Goal: Task Accomplishment & Management: Manage account settings

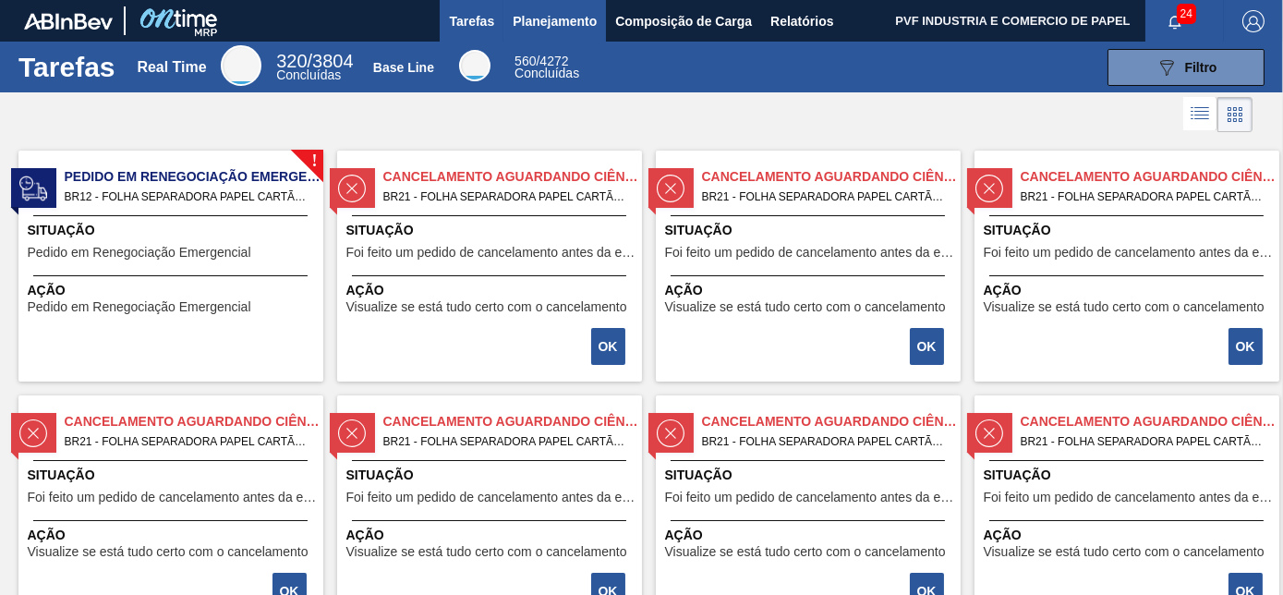
click at [534, 17] on span "Planejamento" at bounding box center [554, 21] width 84 height 22
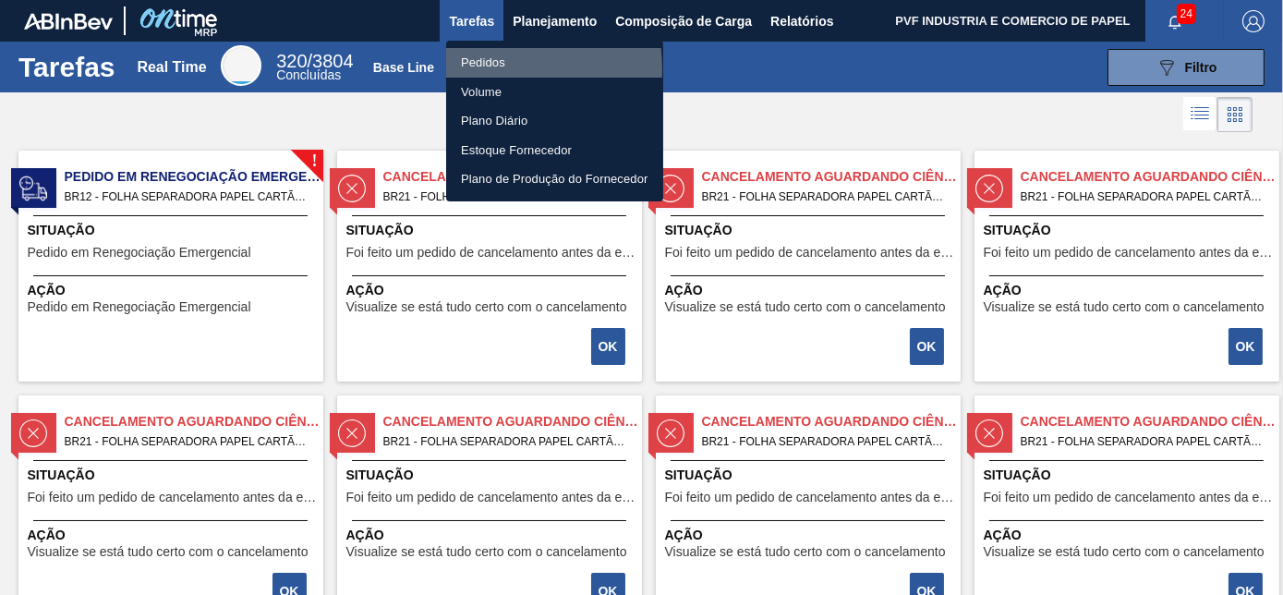
click at [469, 69] on li "Pedidos" at bounding box center [554, 63] width 217 height 30
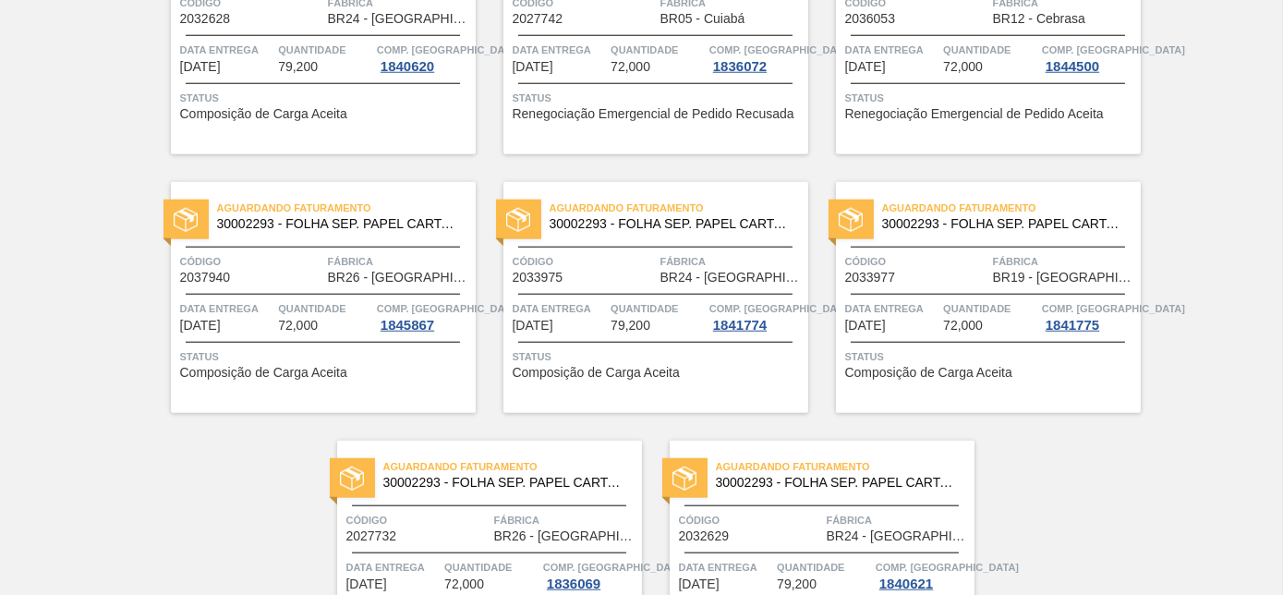
scroll to position [4005, 0]
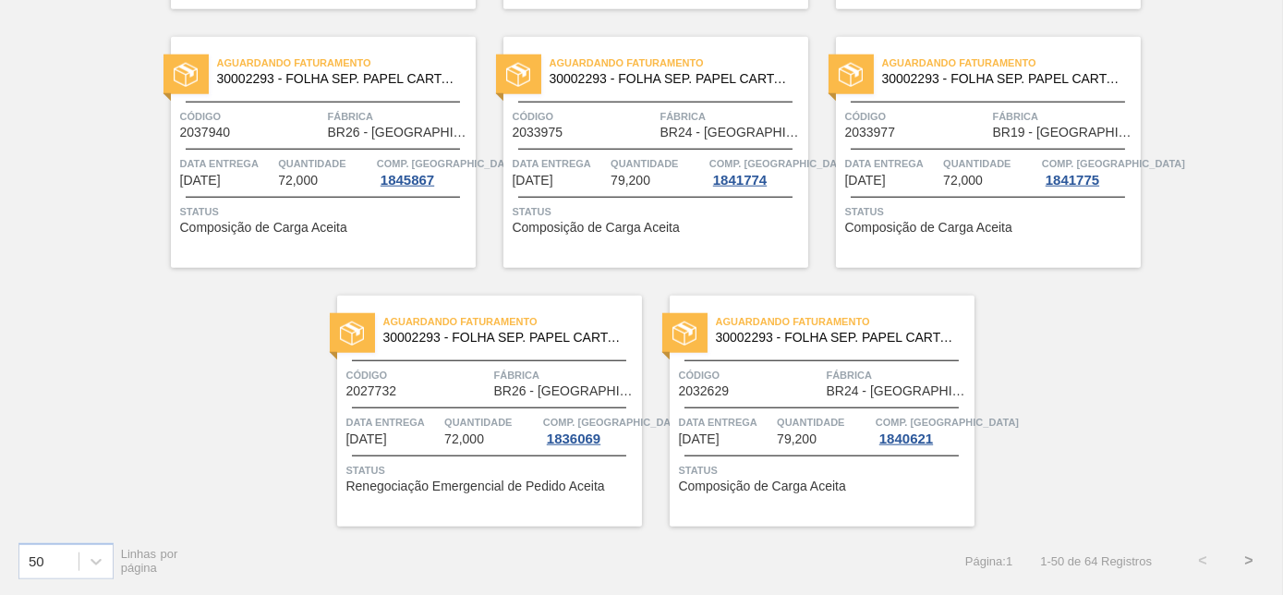
click at [1249, 554] on button ">" at bounding box center [1248, 560] width 46 height 46
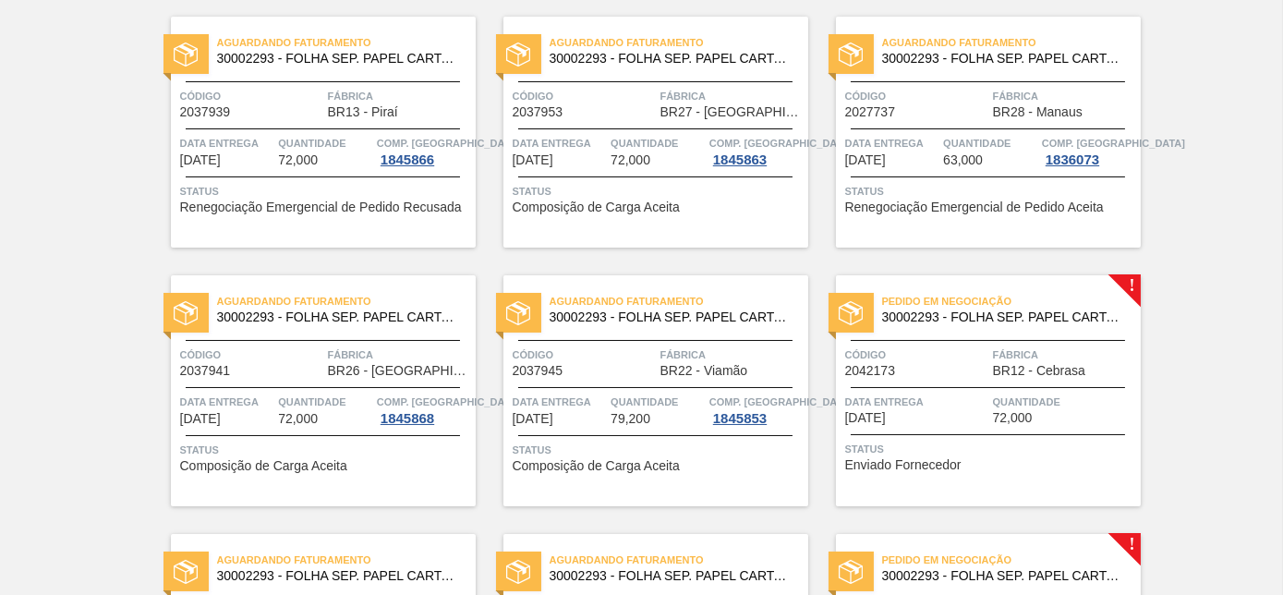
scroll to position [0, 0]
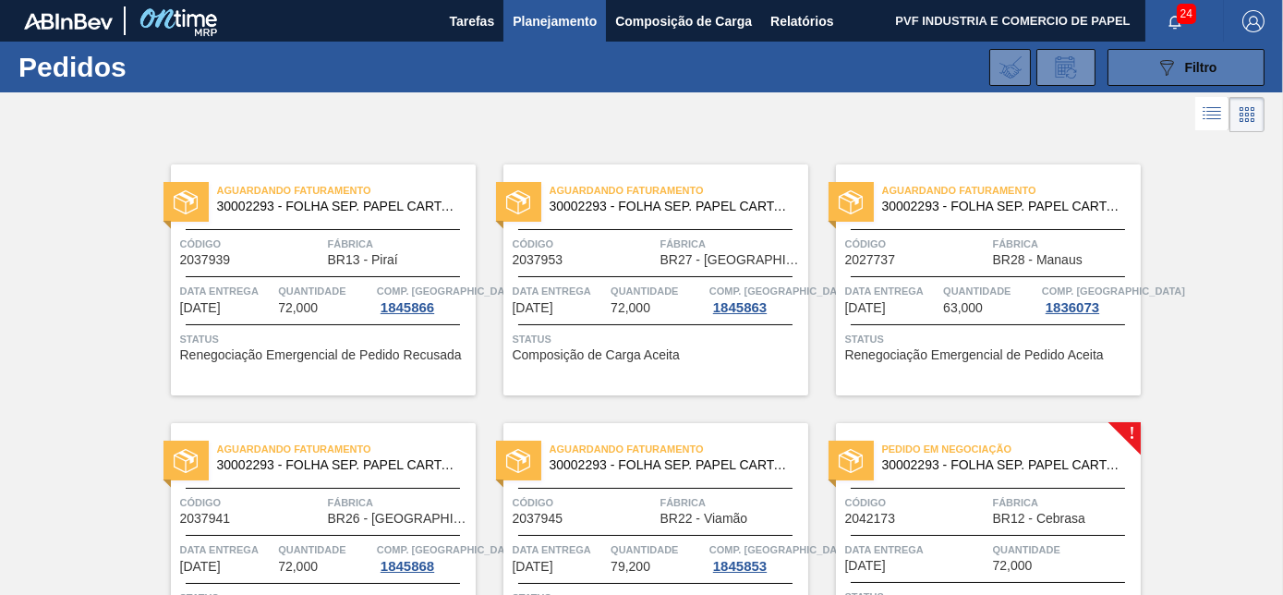
click at [1169, 75] on icon "089F7B8B-B2A5-4AFE-B5C0-19BA573D28AC" at bounding box center [1166, 67] width 22 height 22
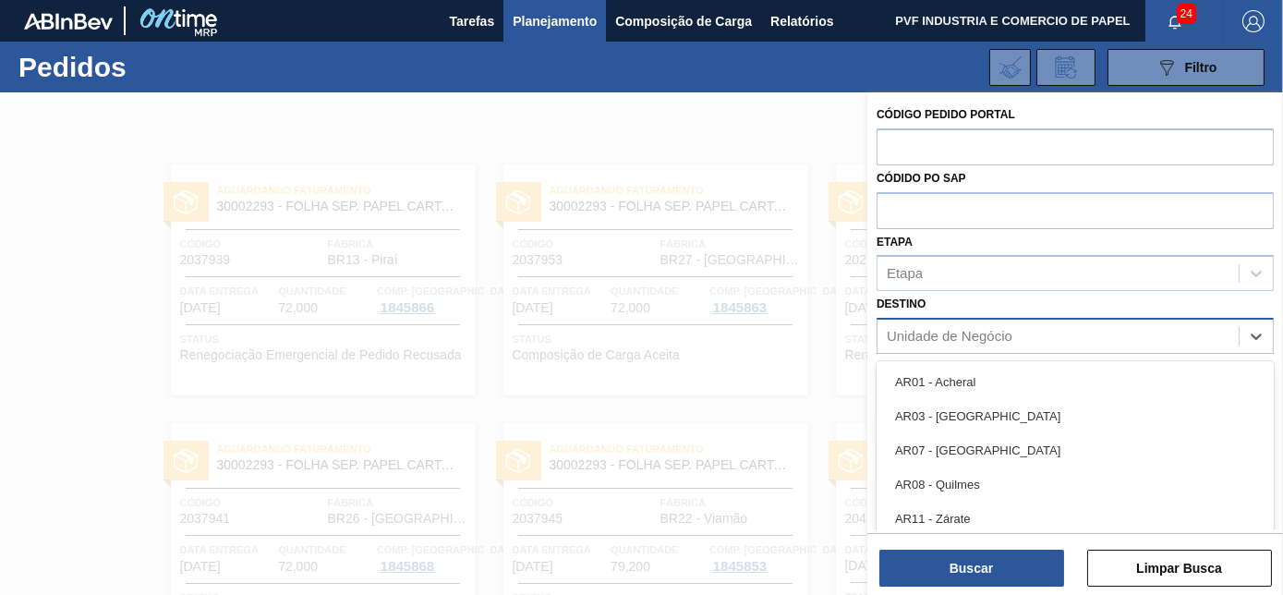
click at [965, 329] on div "Unidade de Negócio" at bounding box center [949, 337] width 126 height 16
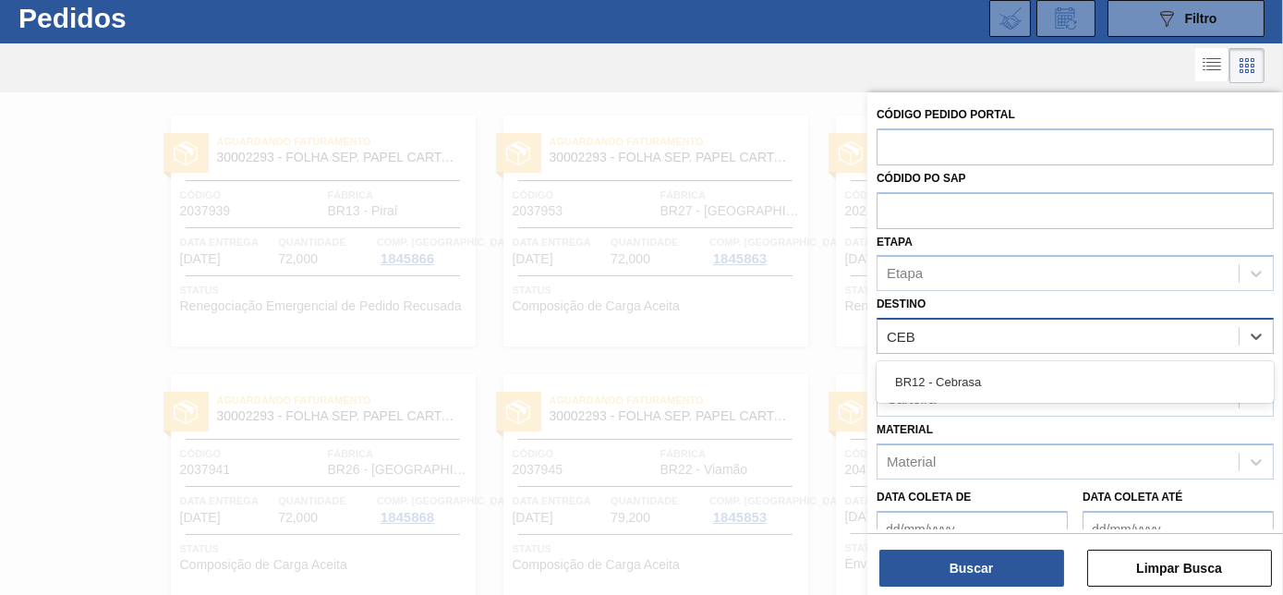
type input "CEBR"
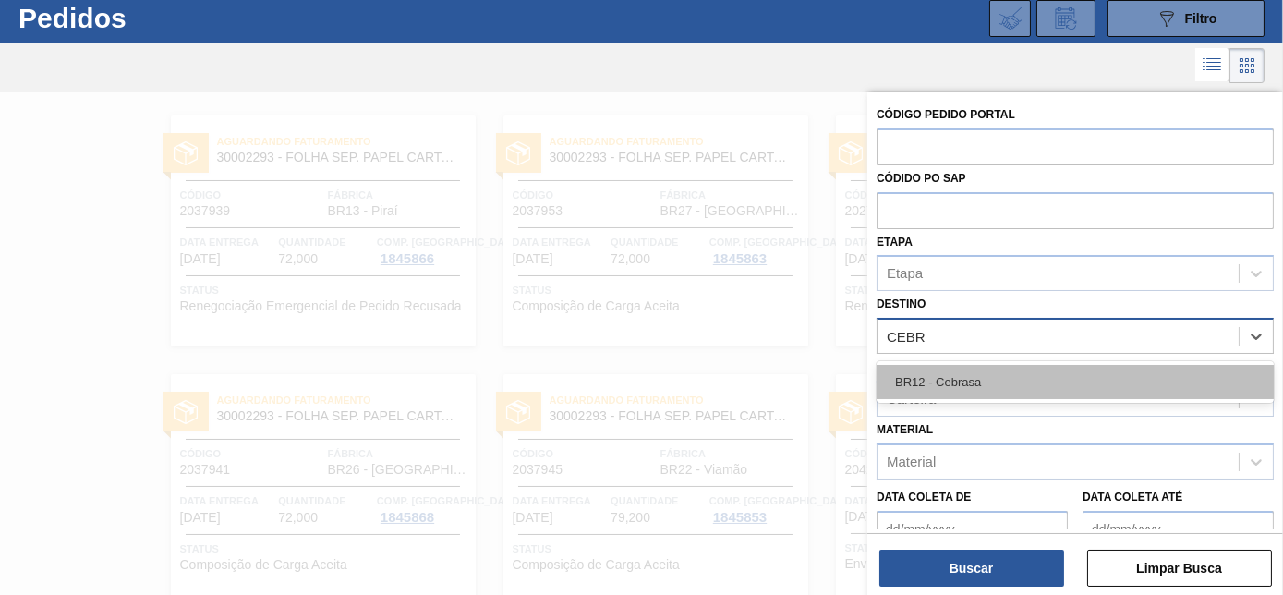
click at [951, 385] on div "BR12 - Cebrasa" at bounding box center [1074, 382] width 397 height 34
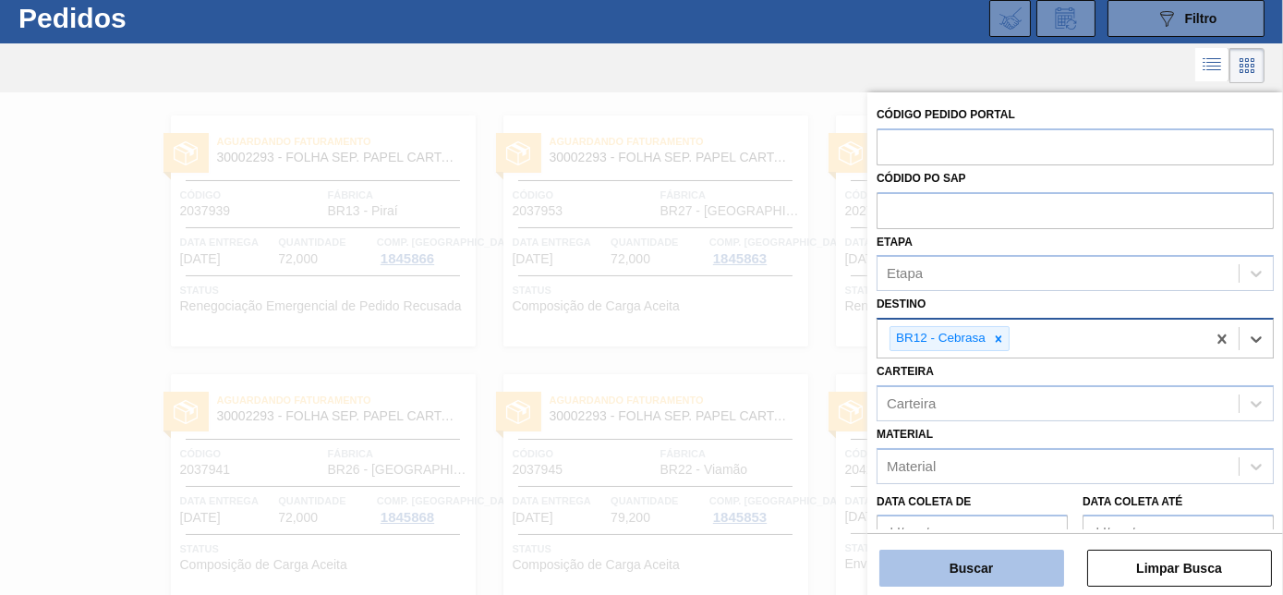
click at [980, 560] on button "Buscar" at bounding box center [971, 567] width 185 height 37
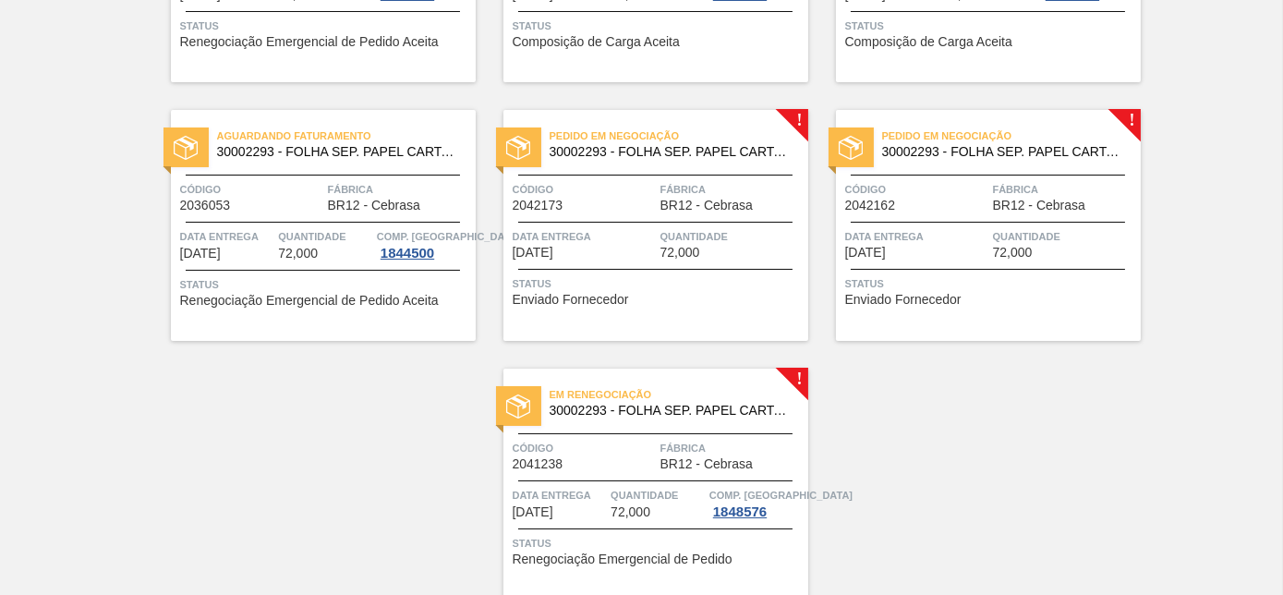
scroll to position [386, 0]
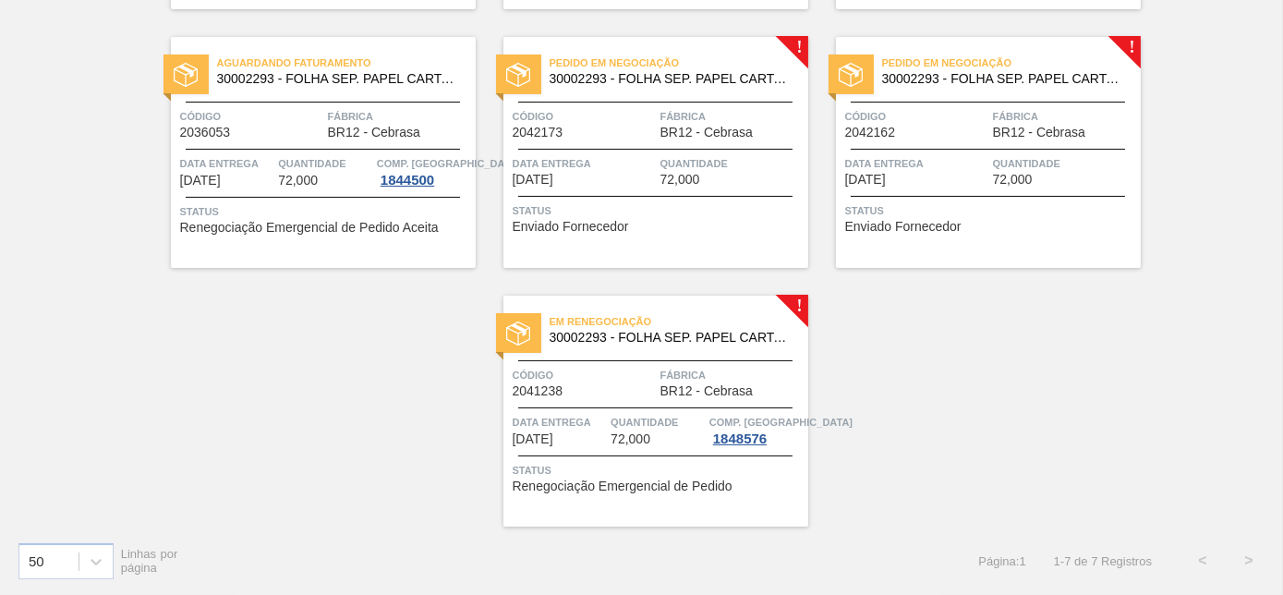
click at [662, 81] on span "30002293 - FOLHA SEP. PAPEL CARTAO 1200x1000M 350g" at bounding box center [671, 79] width 244 height 14
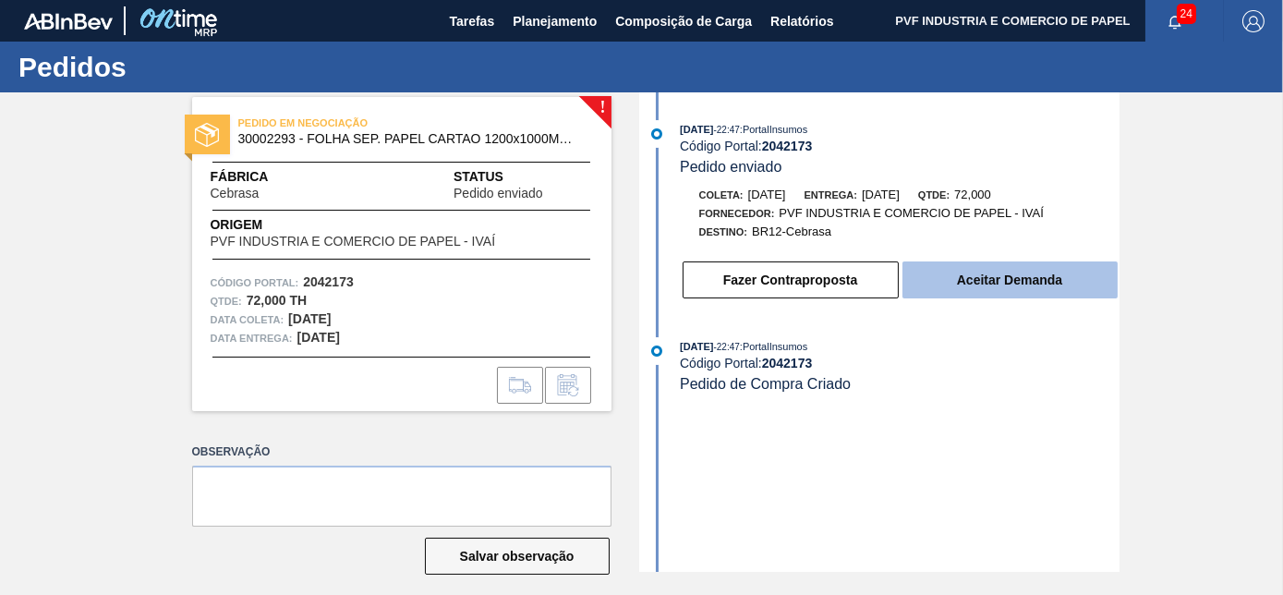
click at [1004, 271] on button "Aceitar Demanda" at bounding box center [1009, 279] width 215 height 37
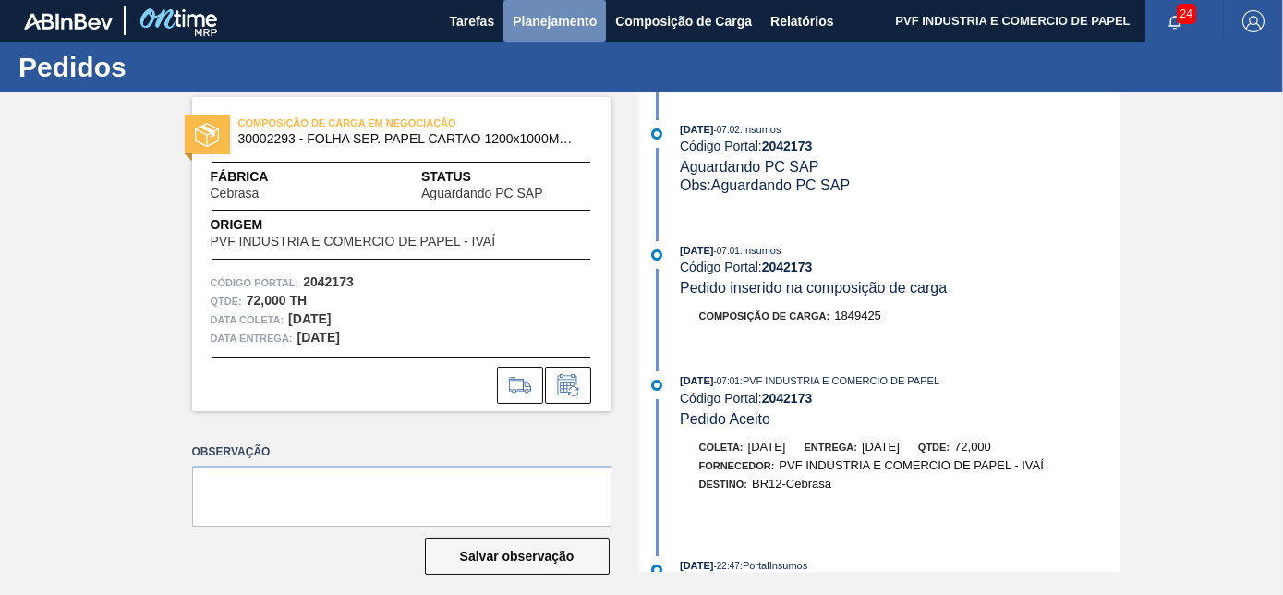
click at [569, 22] on span "Planejamento" at bounding box center [554, 21] width 84 height 22
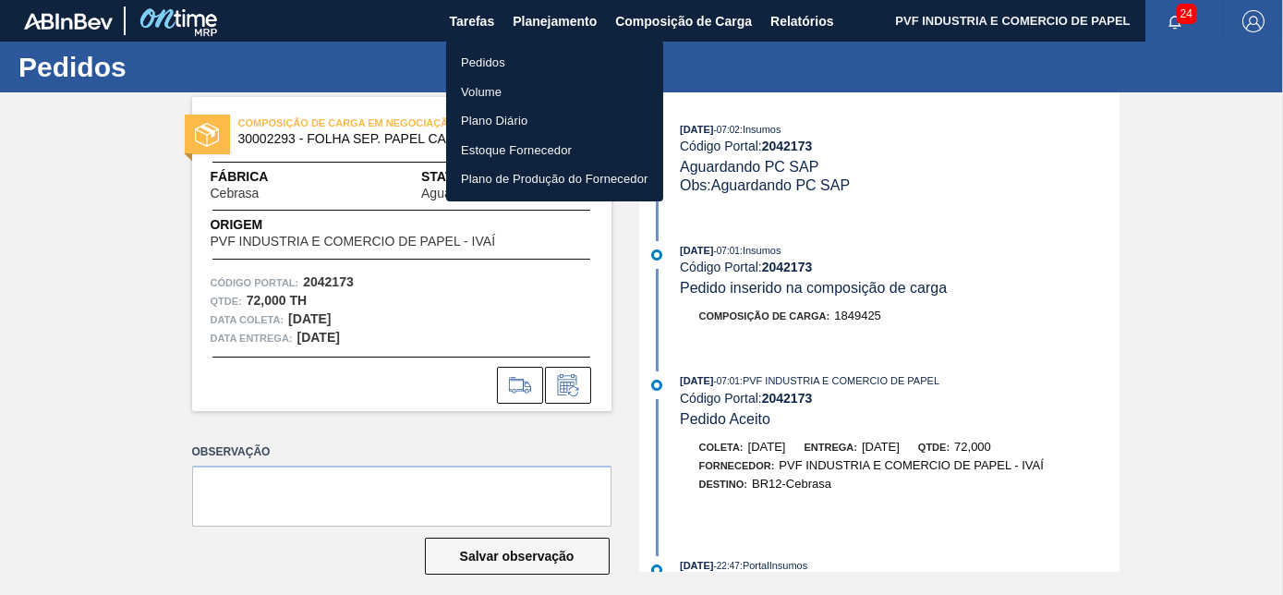
click at [480, 56] on li "Pedidos" at bounding box center [554, 63] width 217 height 30
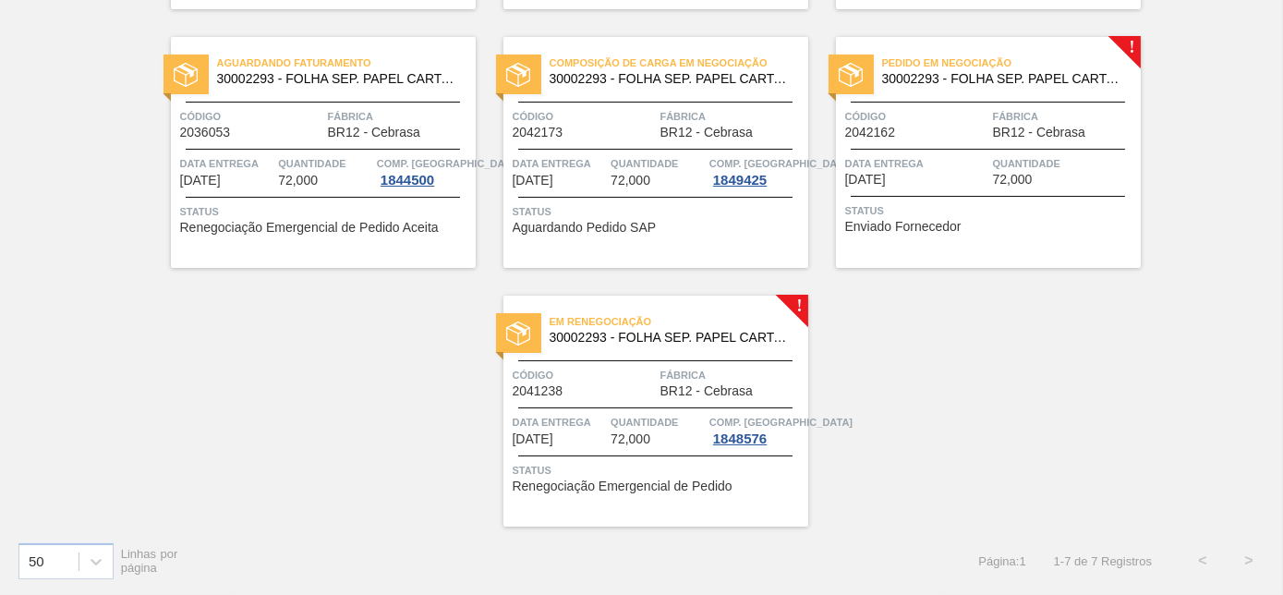
scroll to position [134, 0]
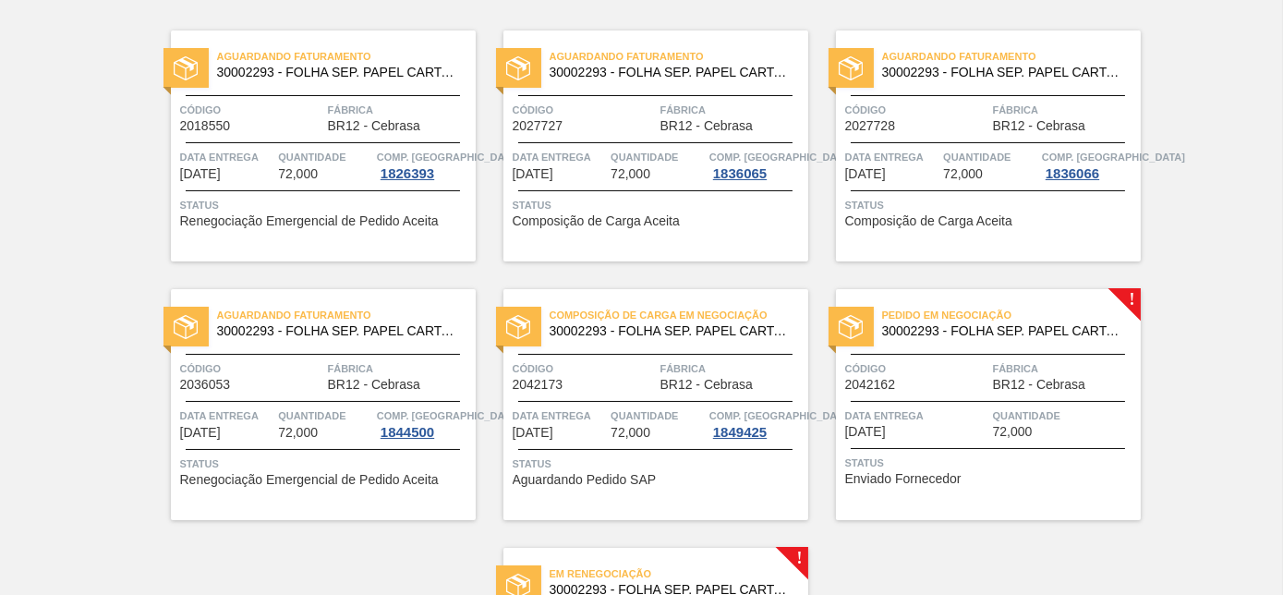
click at [978, 333] on span "30002293 - FOLHA SEP. PAPEL CARTAO 1200x1000M 350g" at bounding box center [1004, 331] width 244 height 14
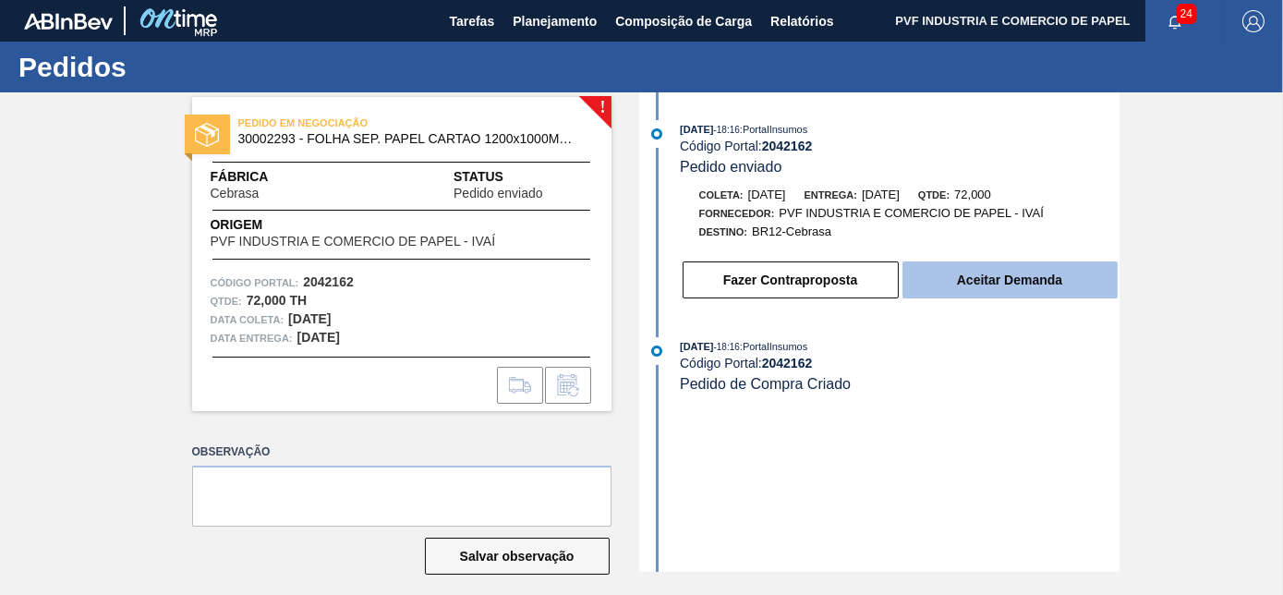
click at [1031, 285] on button "Aceitar Demanda" at bounding box center [1009, 279] width 215 height 37
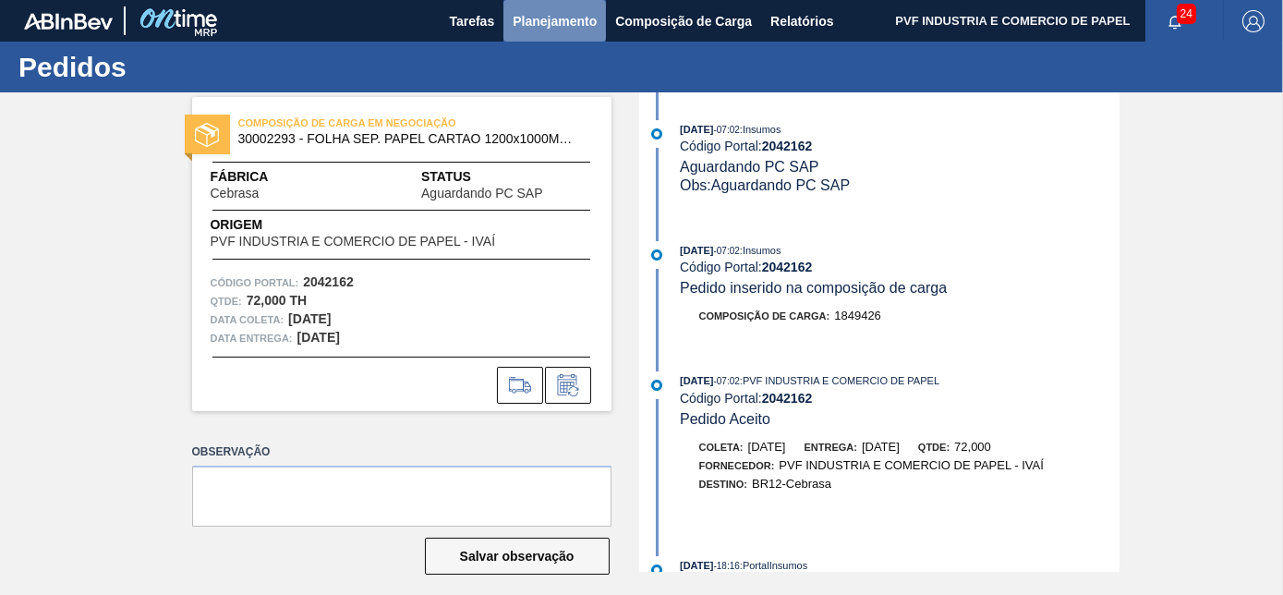
click at [539, 18] on span "Planejamento" at bounding box center [554, 21] width 84 height 22
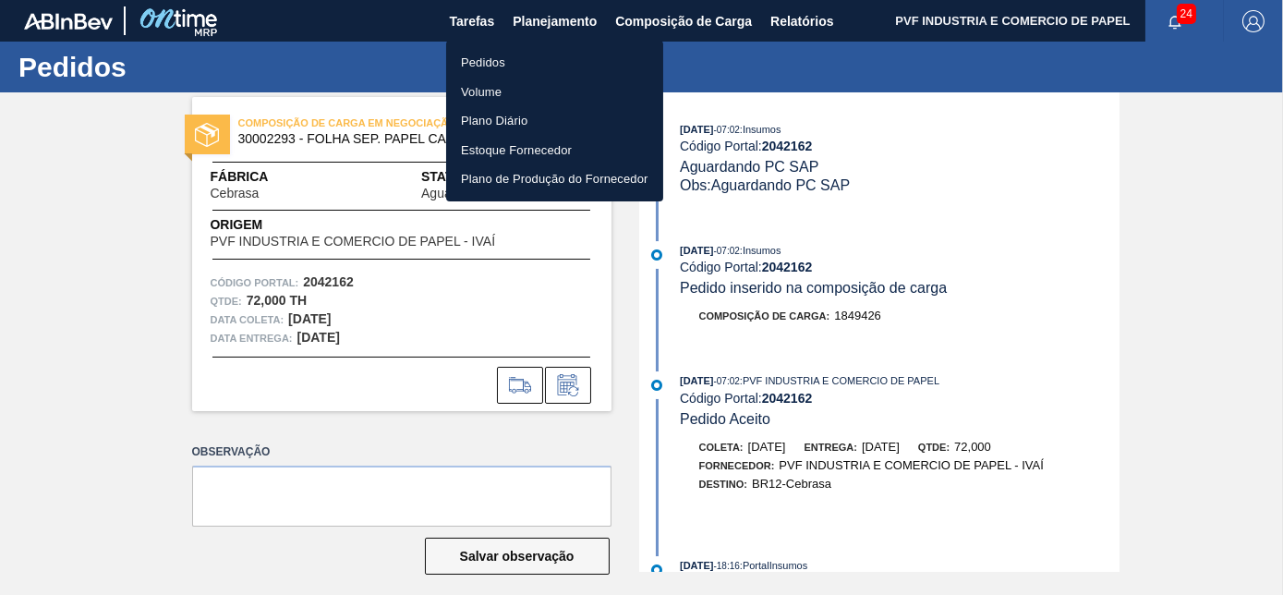
click at [492, 55] on li "Pedidos" at bounding box center [554, 63] width 217 height 30
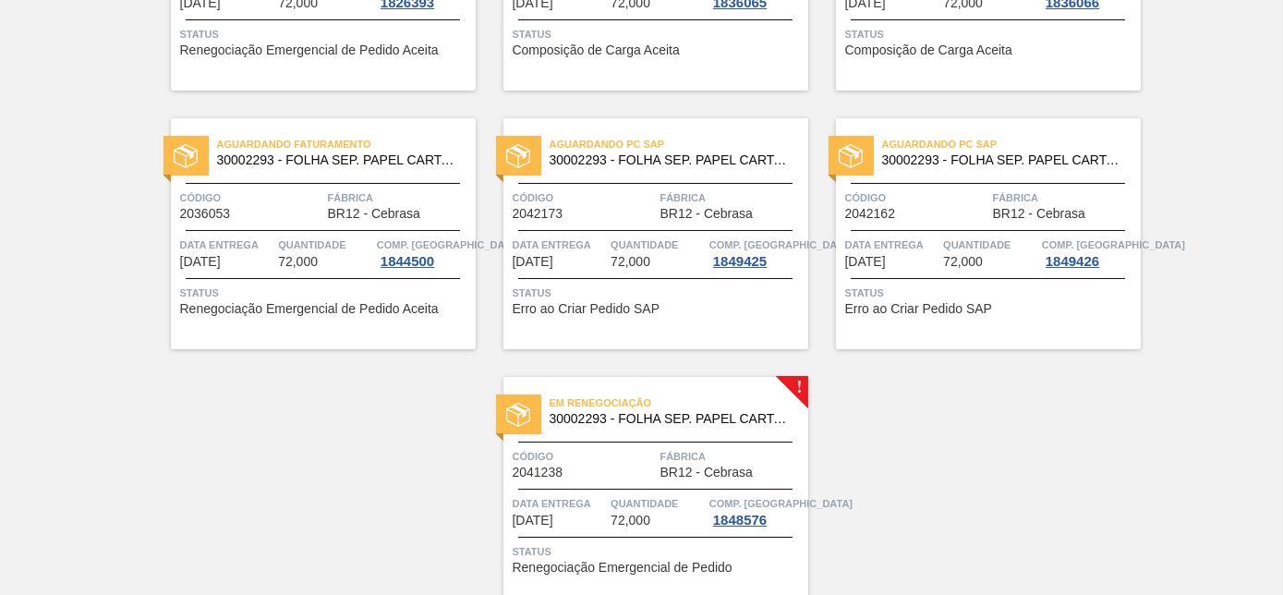
scroll to position [386, 0]
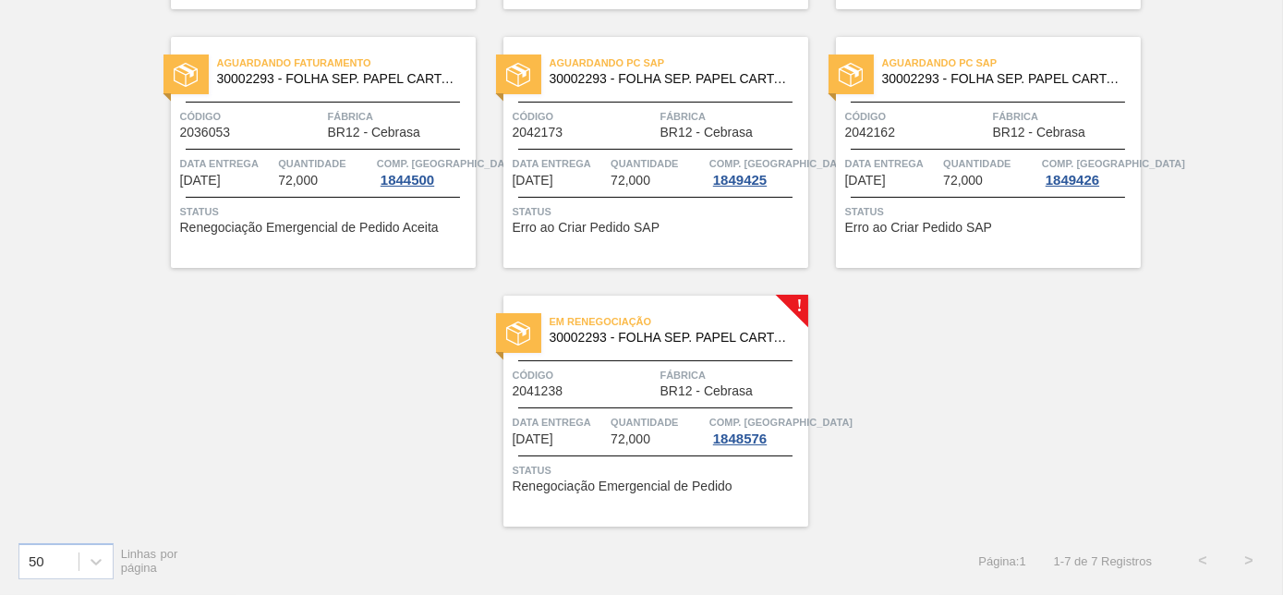
click at [681, 341] on span "30002293 - FOLHA SEP. PAPEL CARTAO 1200x1000M 350g" at bounding box center [671, 338] width 244 height 14
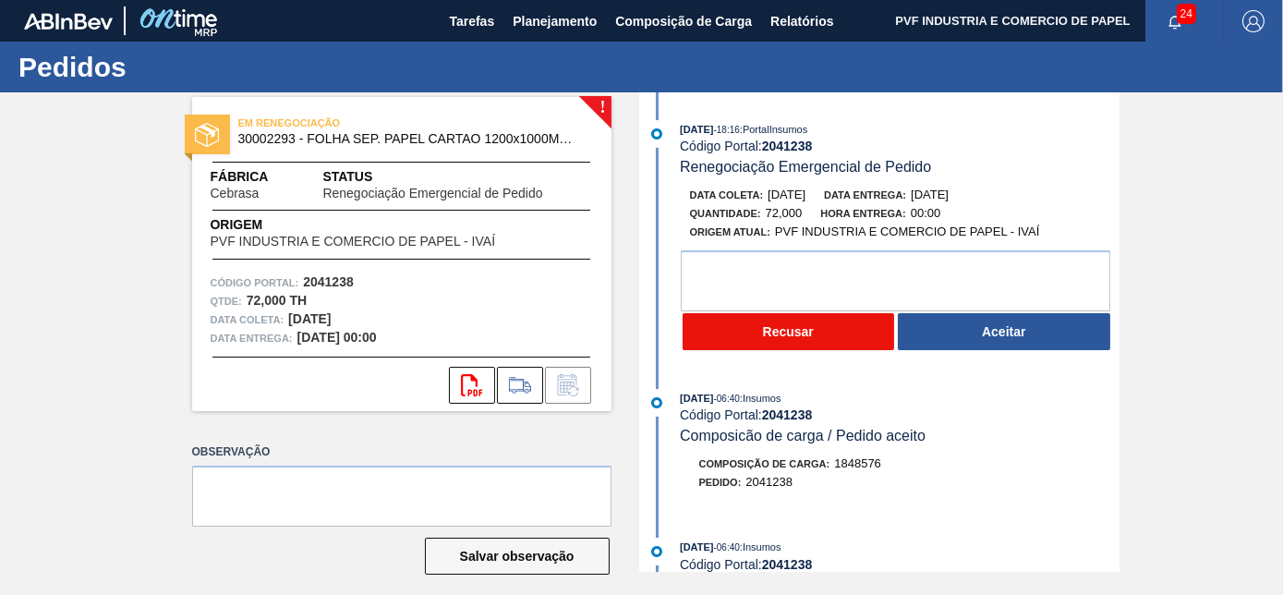
click at [758, 332] on button "Recusar" at bounding box center [788, 331] width 212 height 37
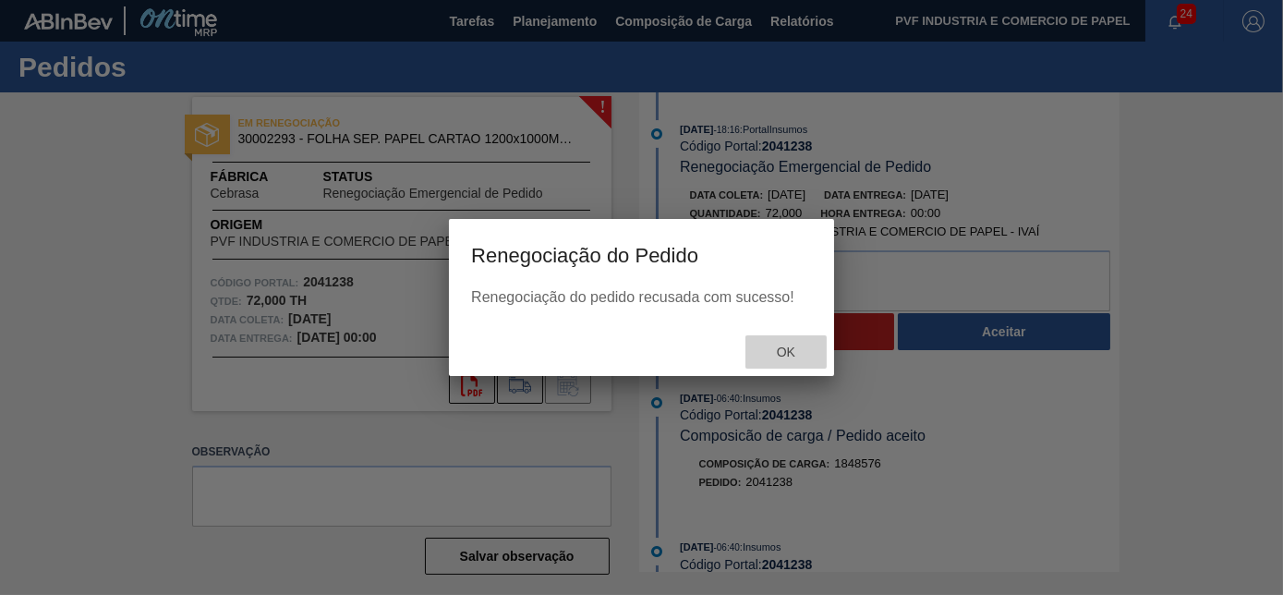
click at [795, 355] on span "Ok" at bounding box center [786, 351] width 48 height 15
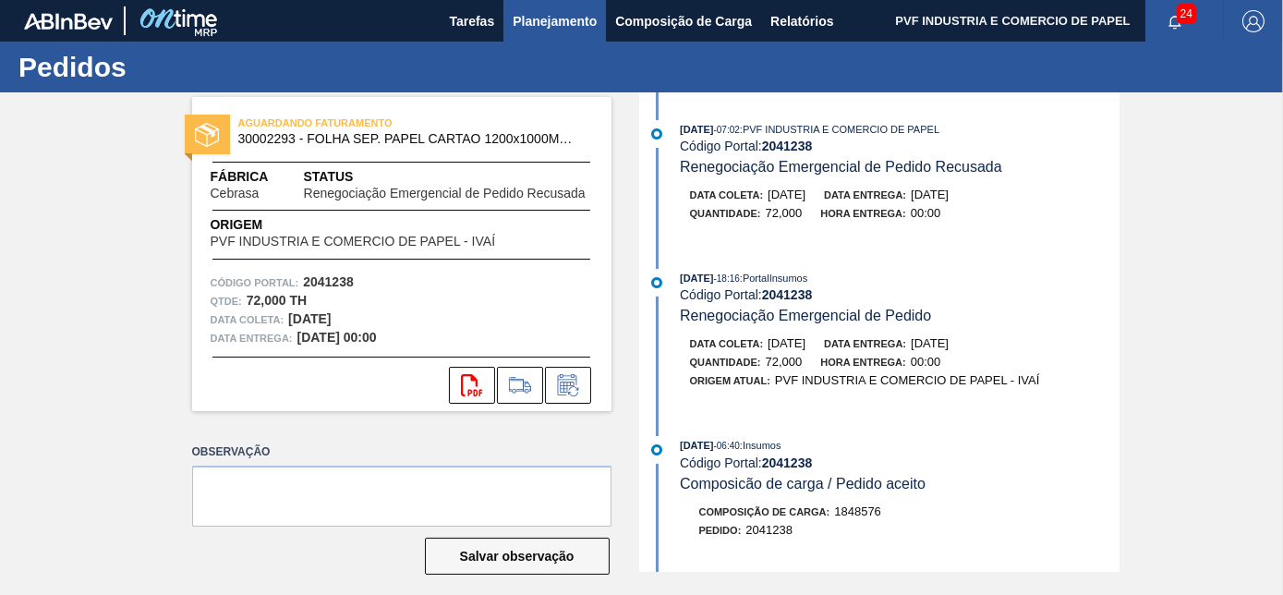
click at [551, 22] on span "Planejamento" at bounding box center [554, 21] width 84 height 22
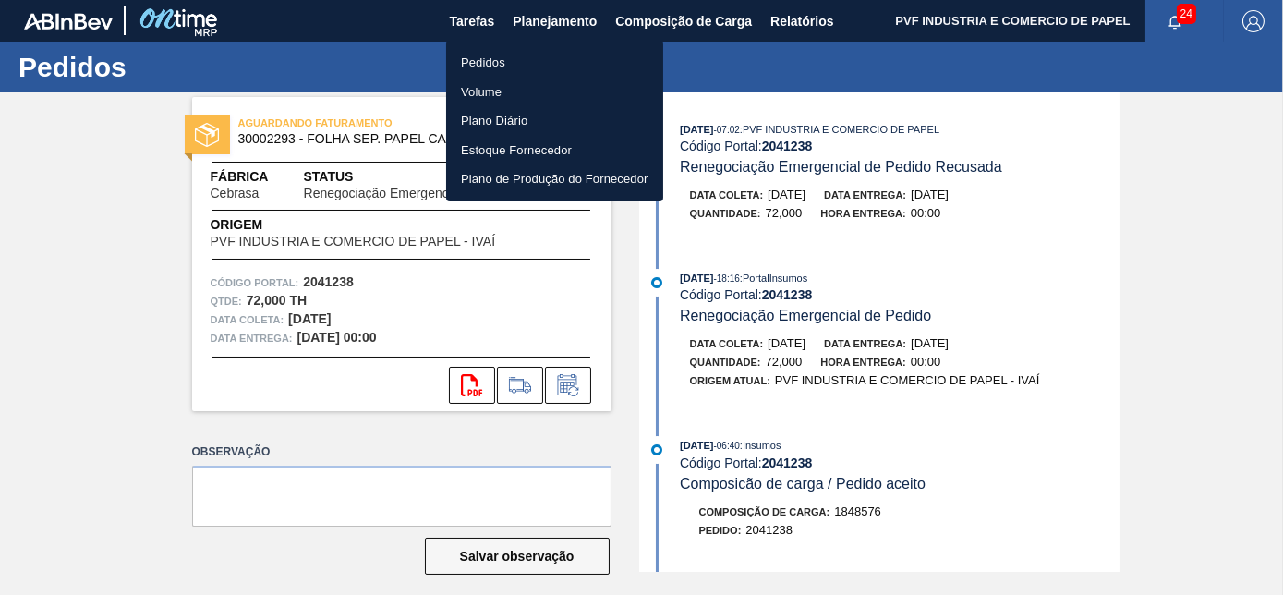
click at [504, 54] on li "Pedidos" at bounding box center [554, 63] width 217 height 30
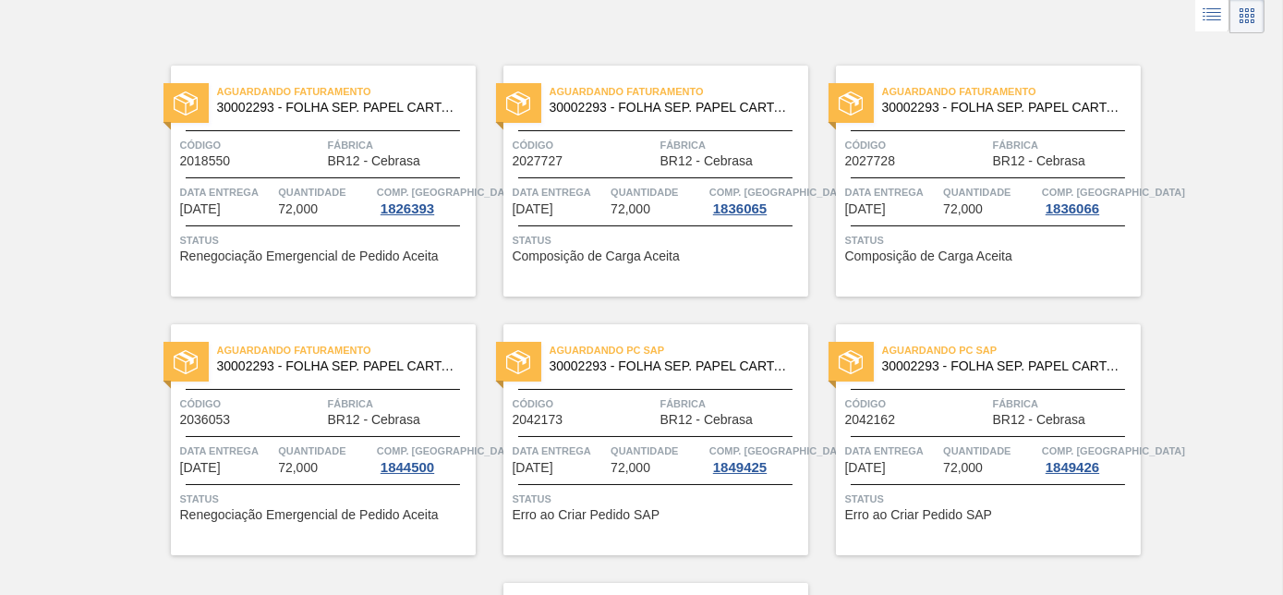
scroll to position [251, 0]
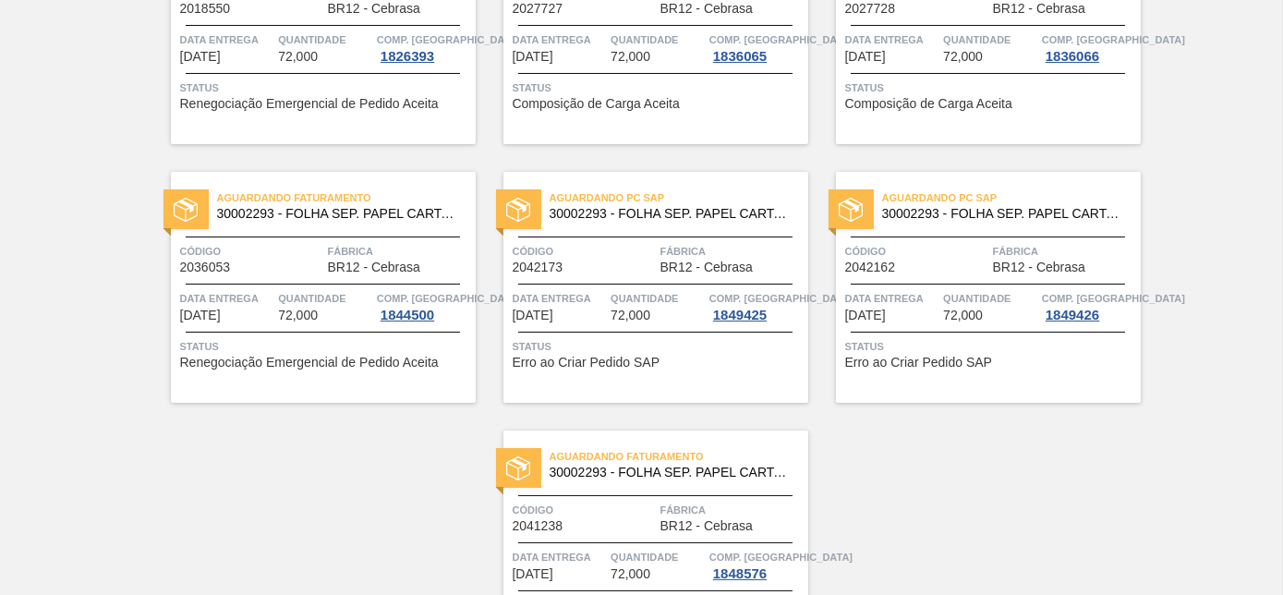
click at [993, 247] on span "Fábrica" at bounding box center [1064, 251] width 143 height 18
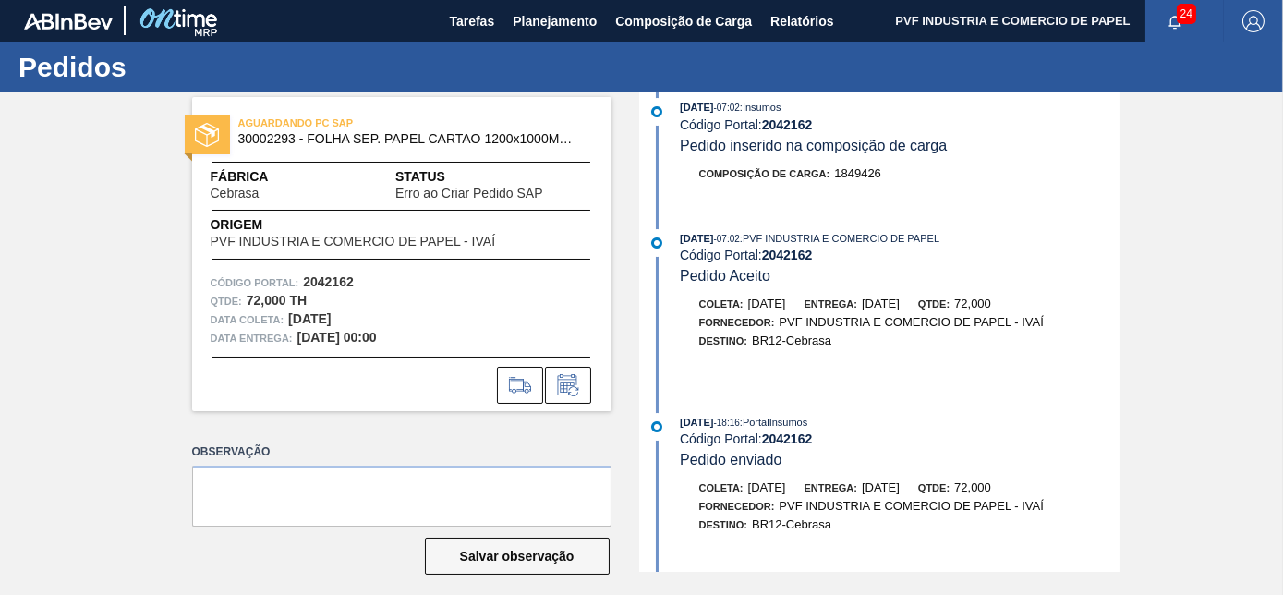
scroll to position [251, 0]
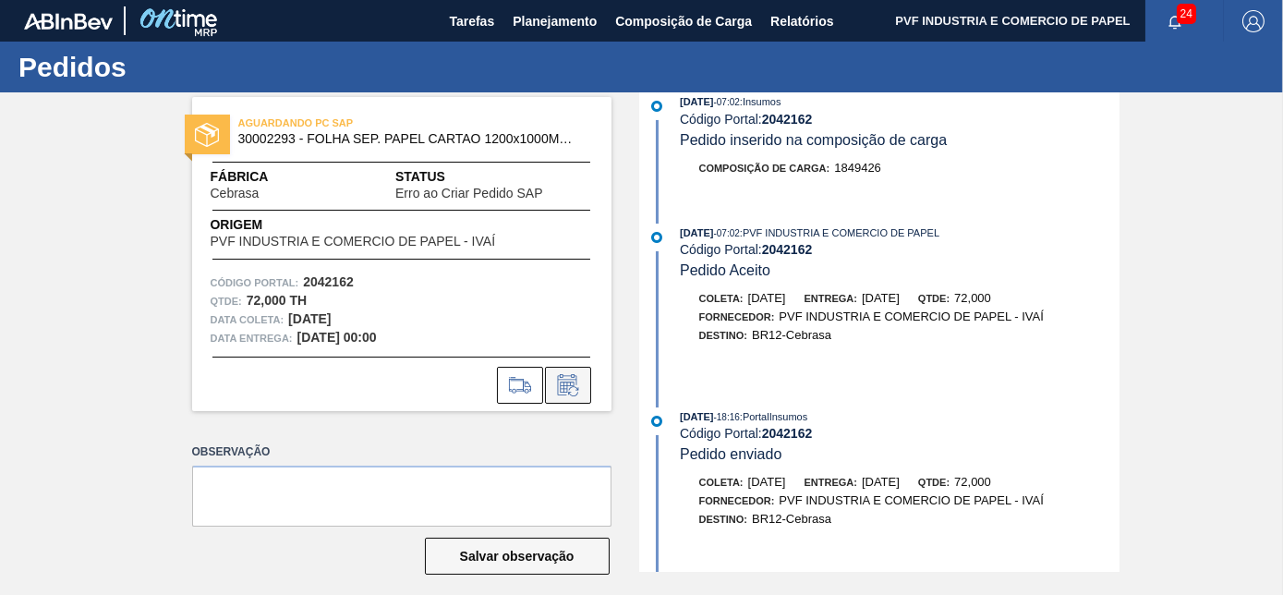
click at [557, 384] on icon at bounding box center [568, 385] width 30 height 22
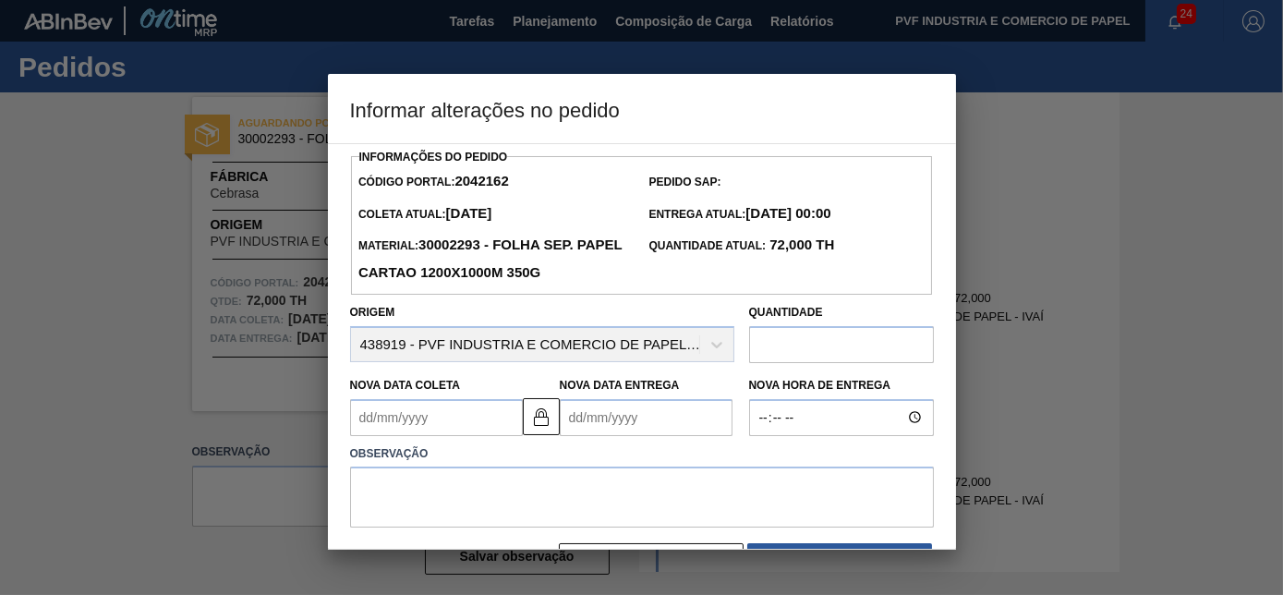
click at [441, 428] on Coleta2042162 "Nova Data Coleta" at bounding box center [436, 417] width 173 height 37
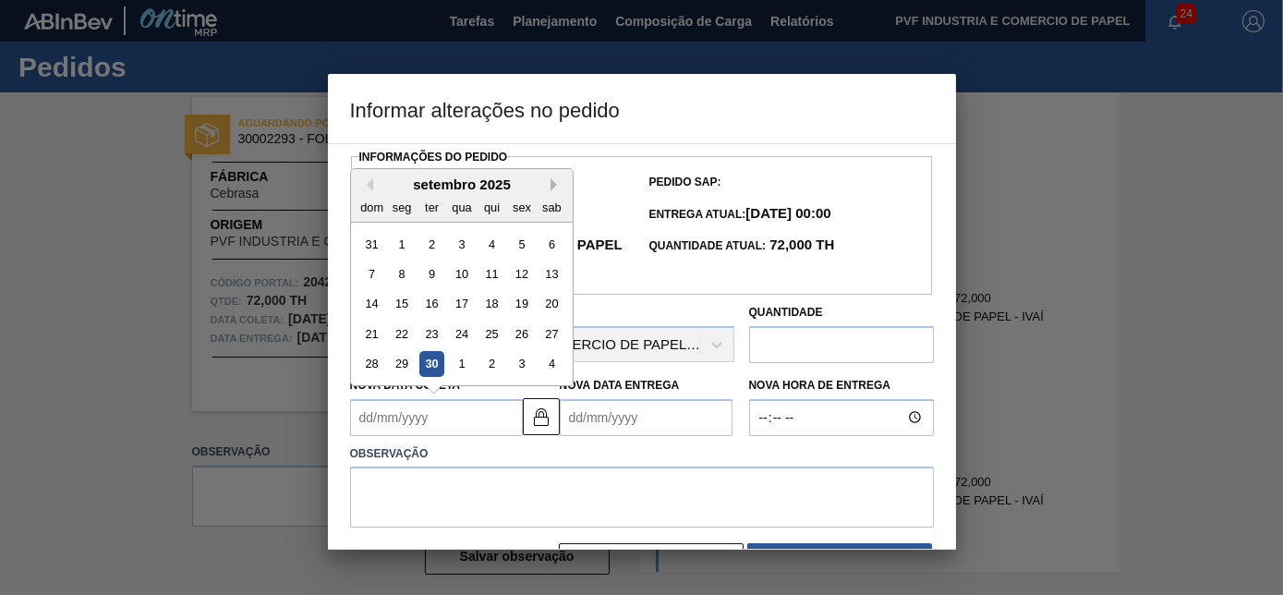
click at [556, 189] on button "Next Month" at bounding box center [556, 184] width 13 height 13
click at [433, 300] on div "11" at bounding box center [430, 303] width 25 height 25
type Coleta2042162 "[DATE]"
type Entrega2042162 "[DATE]"
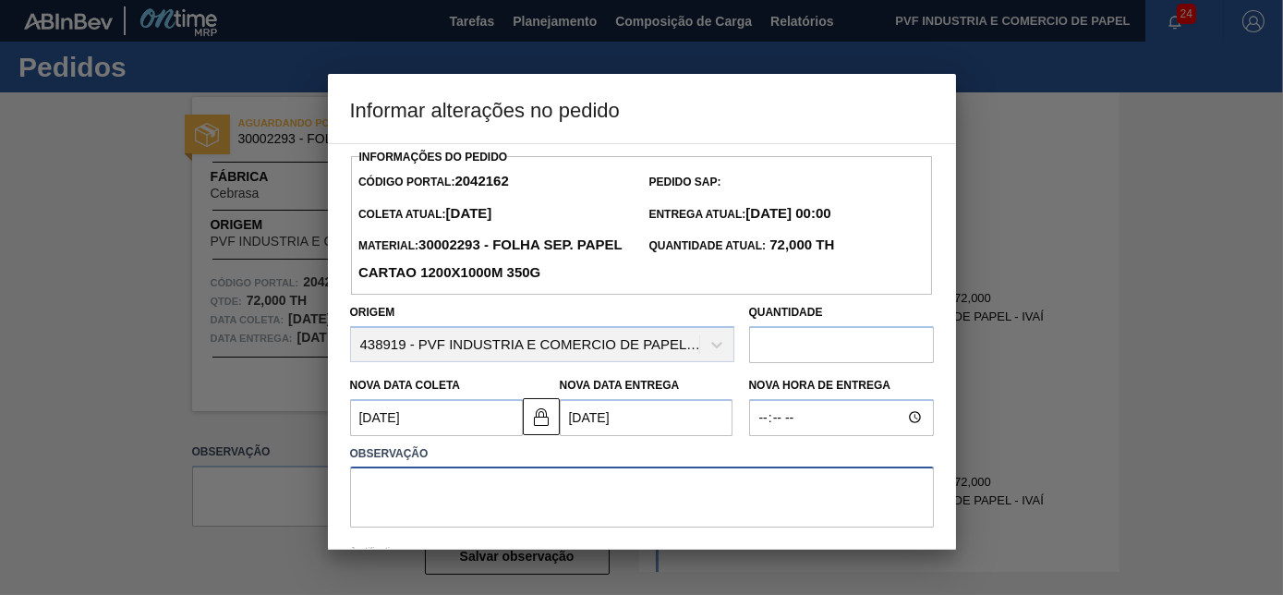
click at [463, 488] on textarea at bounding box center [642, 496] width 584 height 61
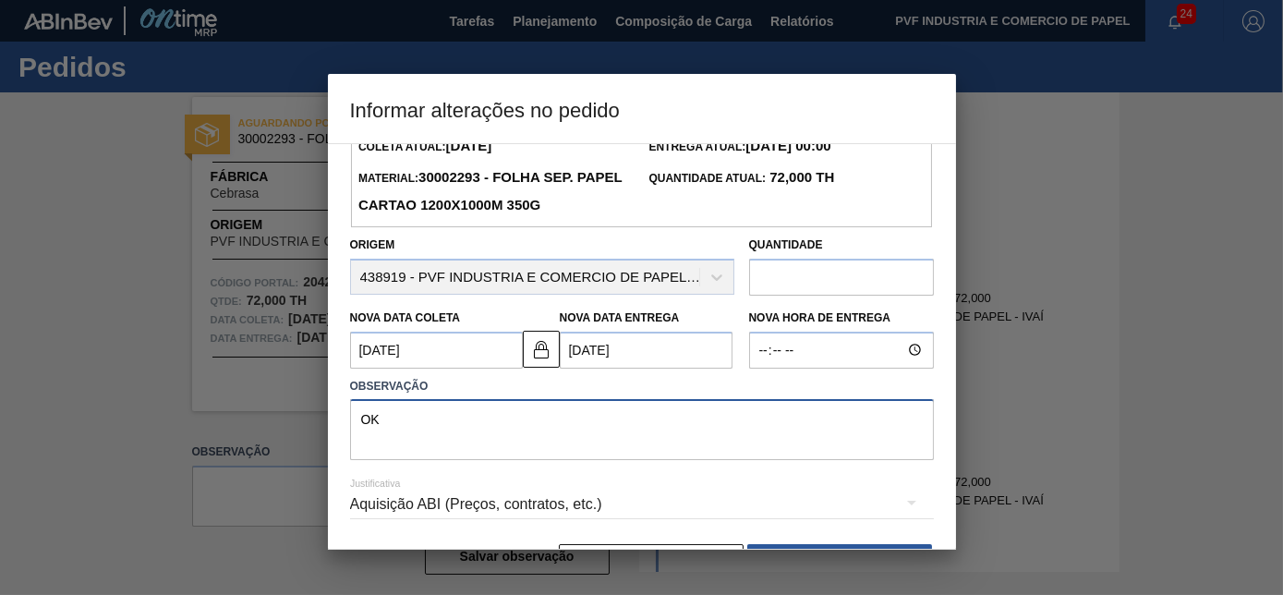
scroll to position [127, 0]
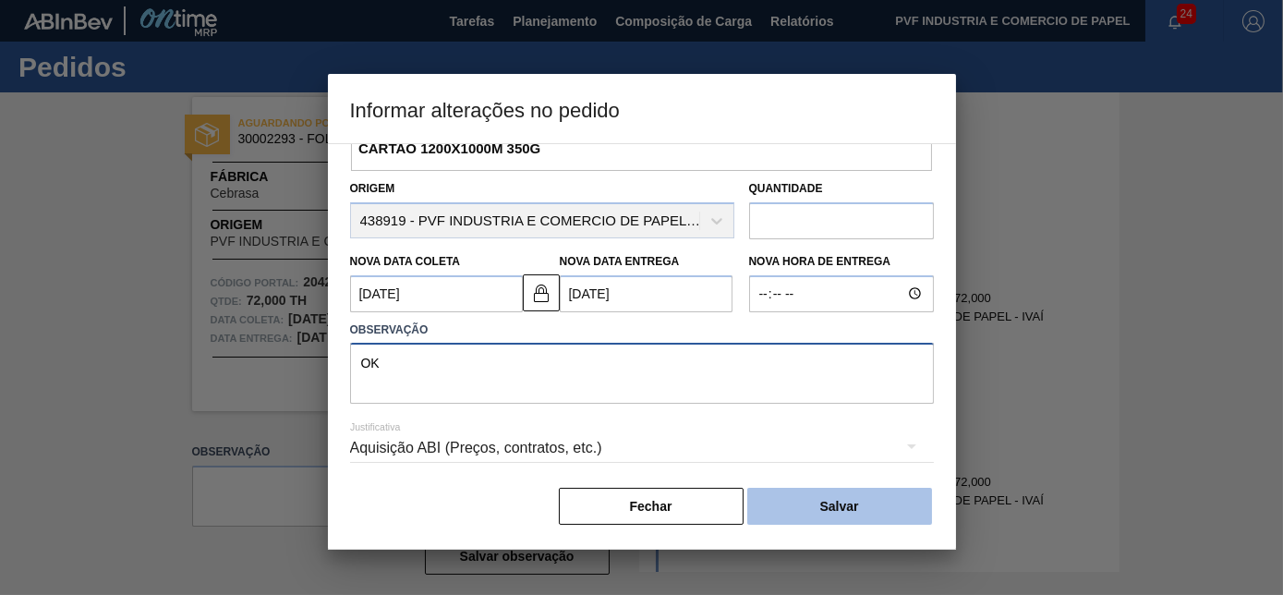
type textarea "OK"
click at [791, 498] on button "Salvar" at bounding box center [839, 506] width 185 height 37
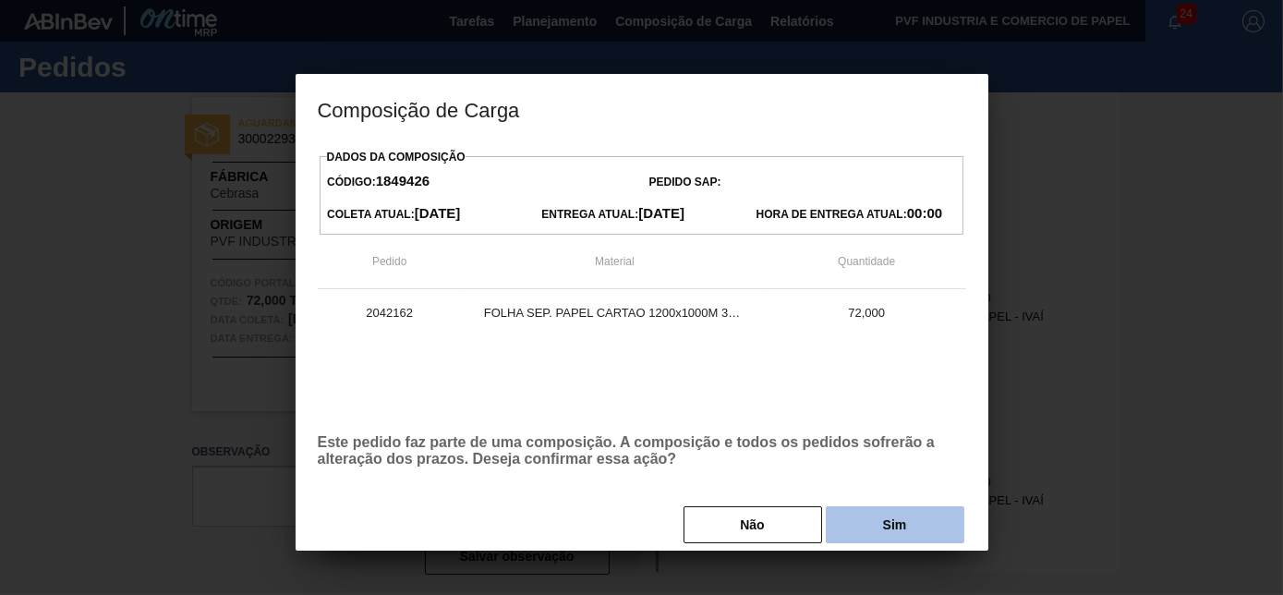
click at [837, 513] on button "Sim" at bounding box center [894, 524] width 138 height 37
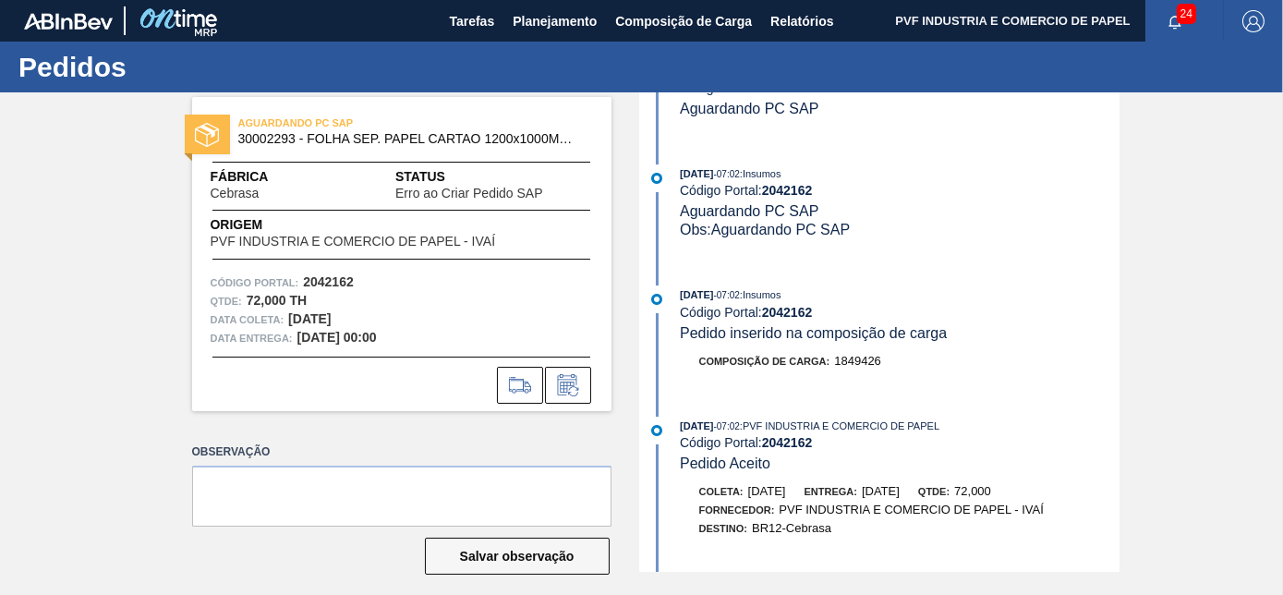
scroll to position [0, 0]
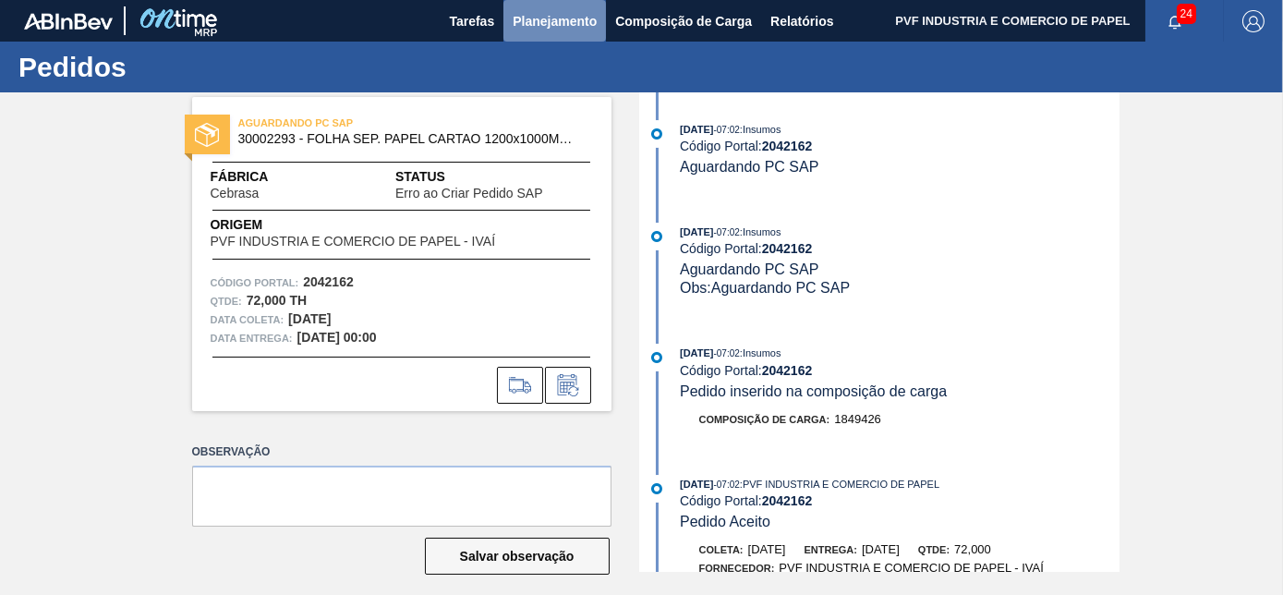
click at [535, 18] on span "Planejamento" at bounding box center [554, 21] width 84 height 22
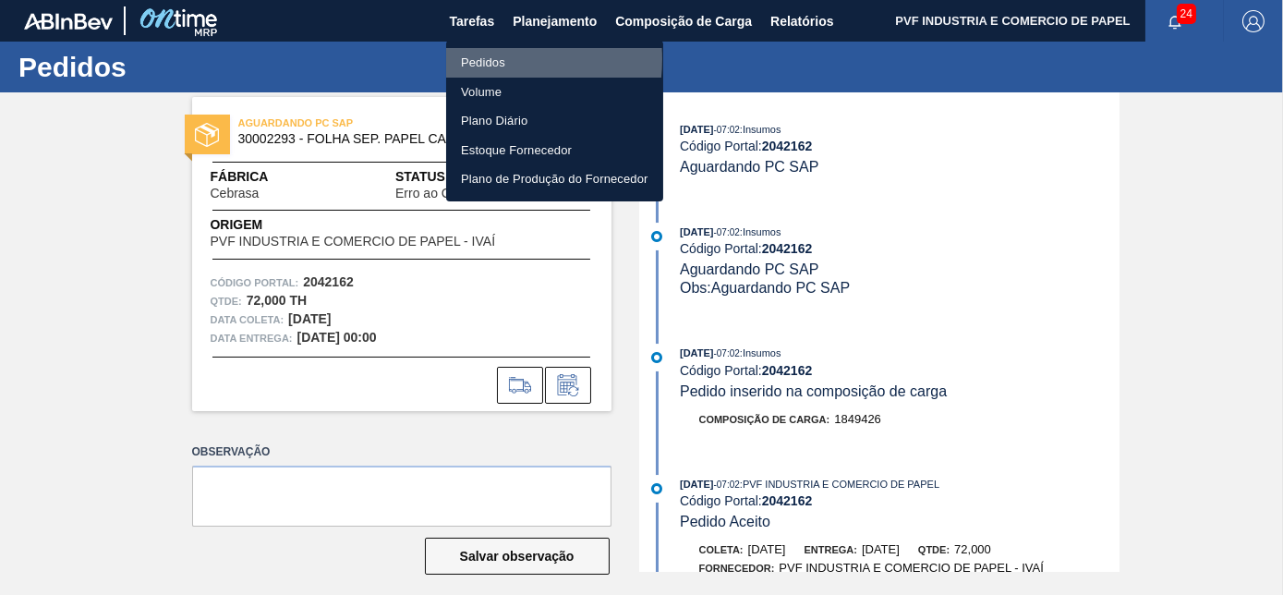
click at [485, 59] on li "Pedidos" at bounding box center [554, 63] width 217 height 30
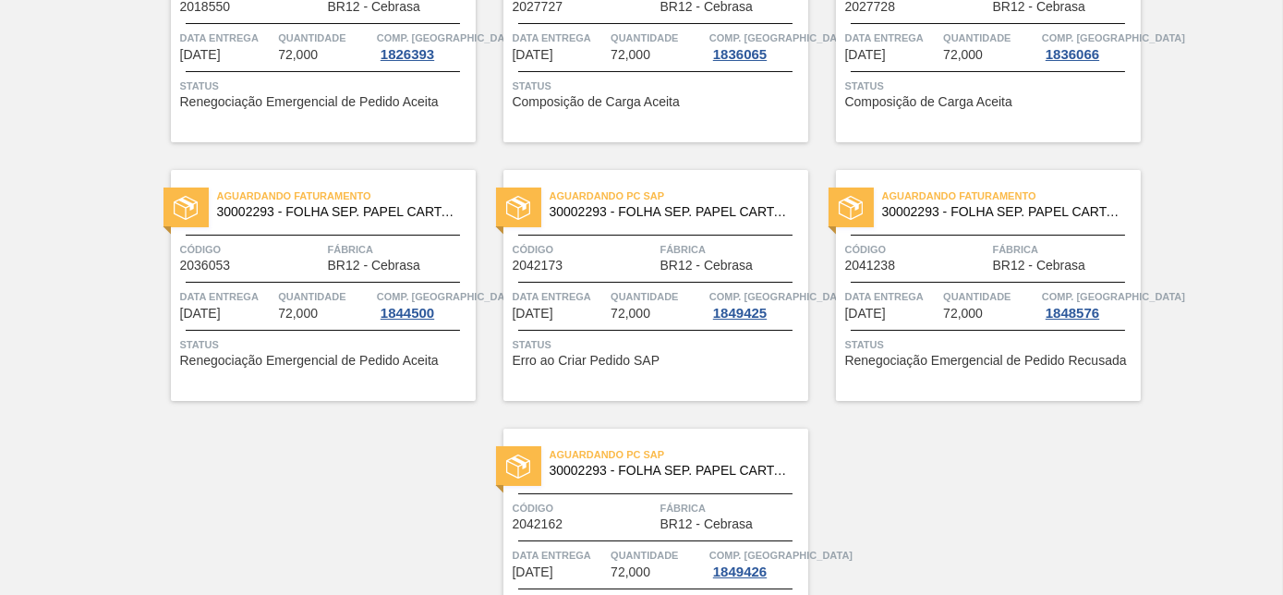
scroll to position [386, 0]
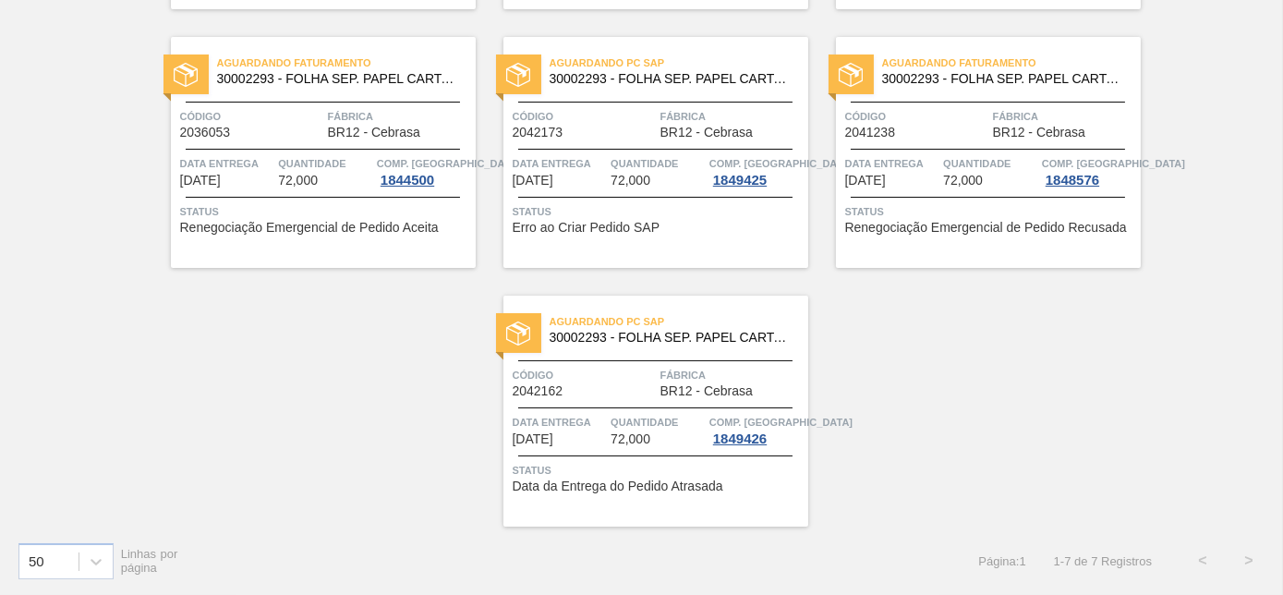
click at [611, 98] on div "Aguardando PC SAP 30002293 - FOLHA SEP. PAPEL CARTAO 1200x1000M 350g Código 204…" at bounding box center [655, 152] width 305 height 231
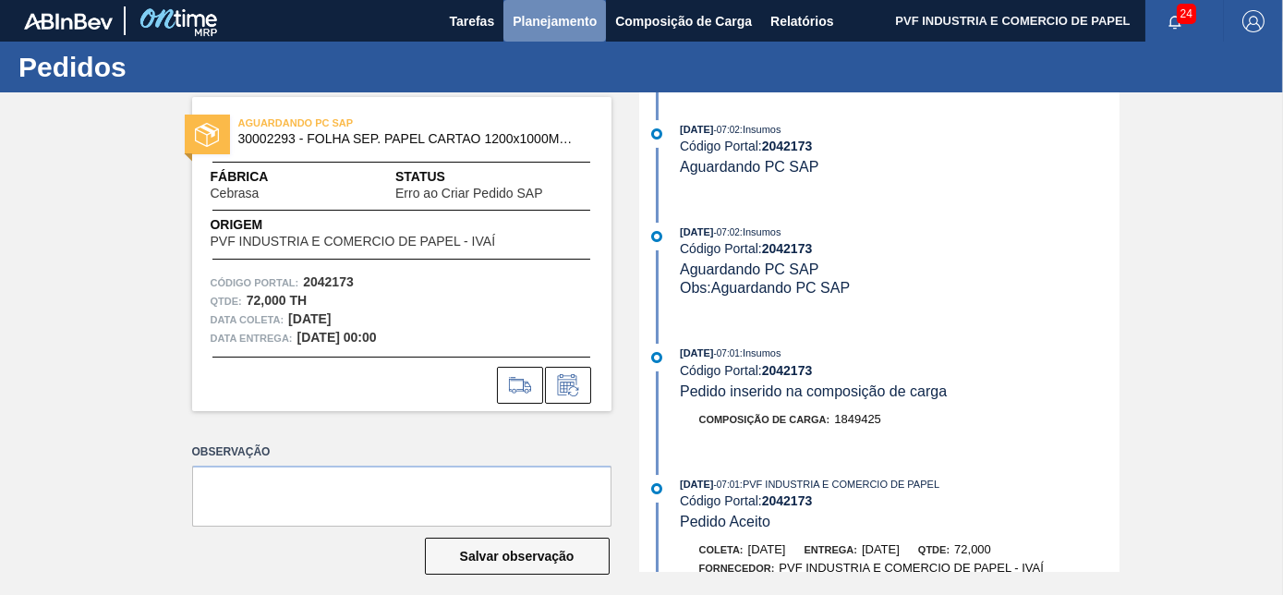
click at [547, 24] on span "Planejamento" at bounding box center [554, 21] width 84 height 22
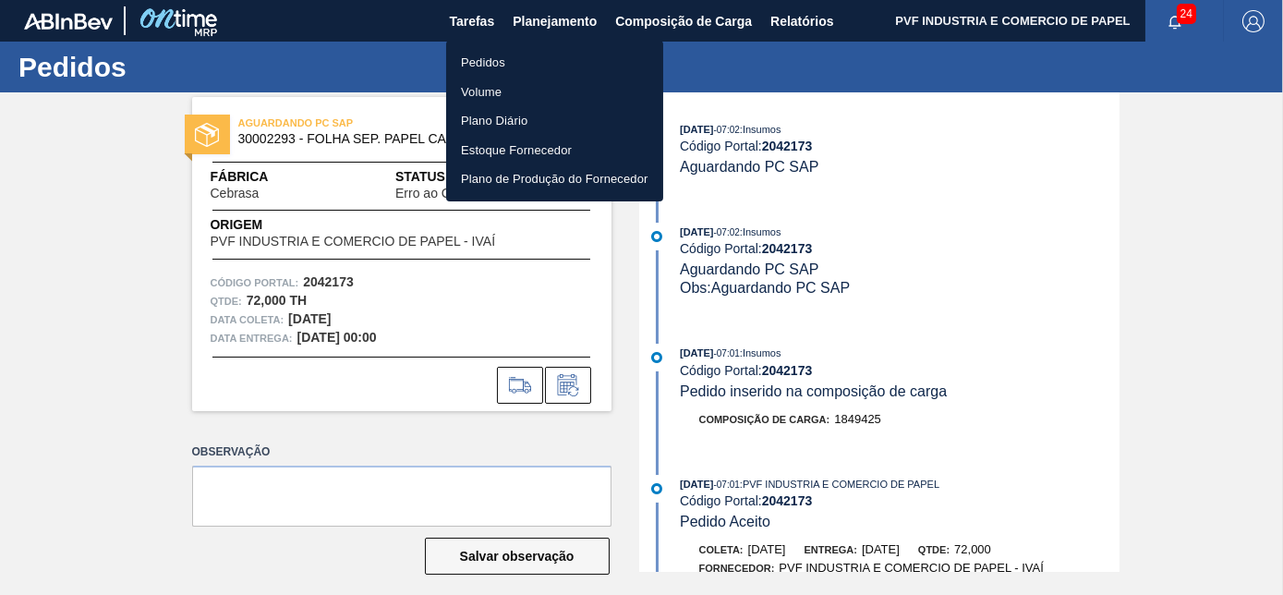
click at [495, 60] on li "Pedidos" at bounding box center [554, 63] width 217 height 30
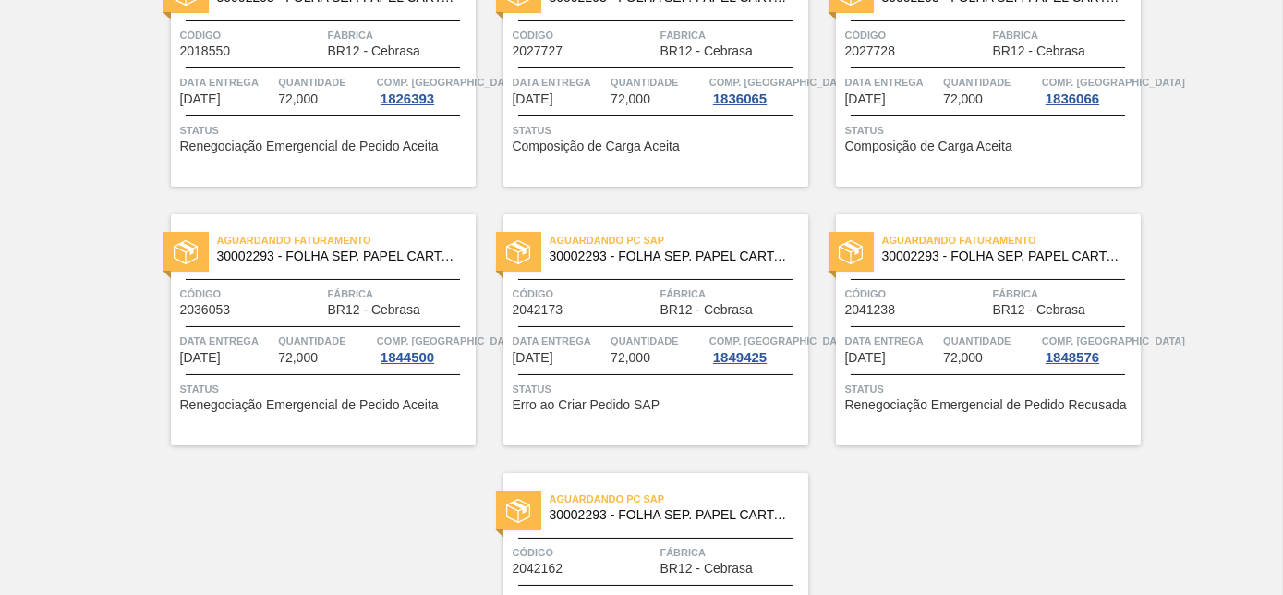
scroll to position [386, 0]
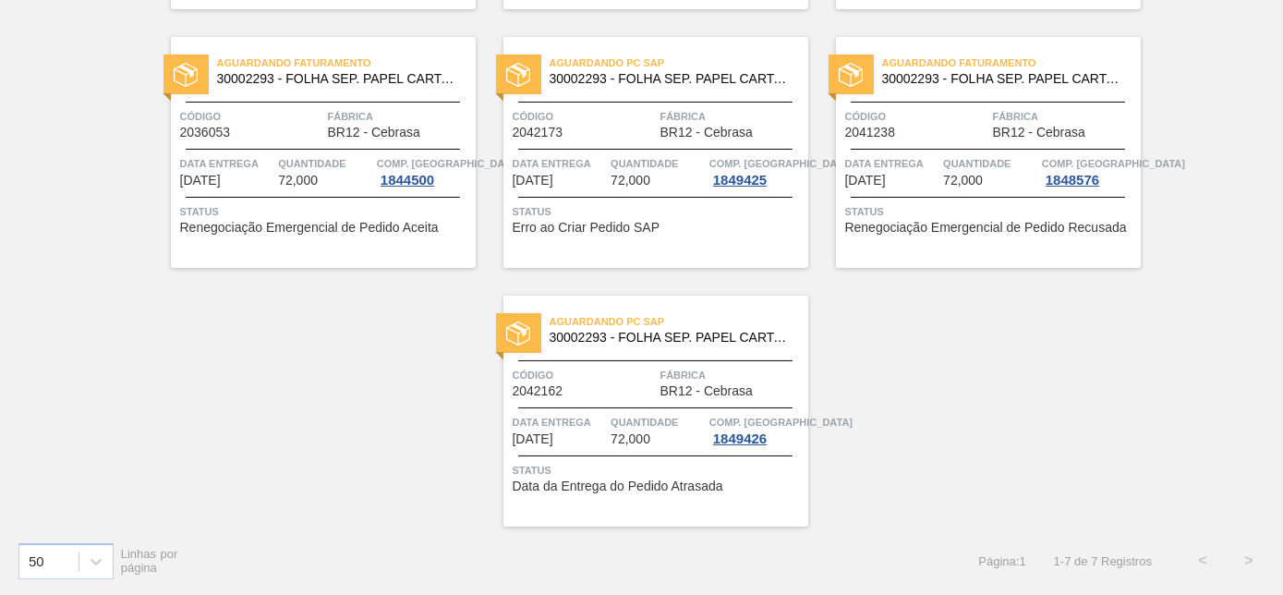
click at [966, 158] on span "Quantidade" at bounding box center [990, 163] width 94 height 18
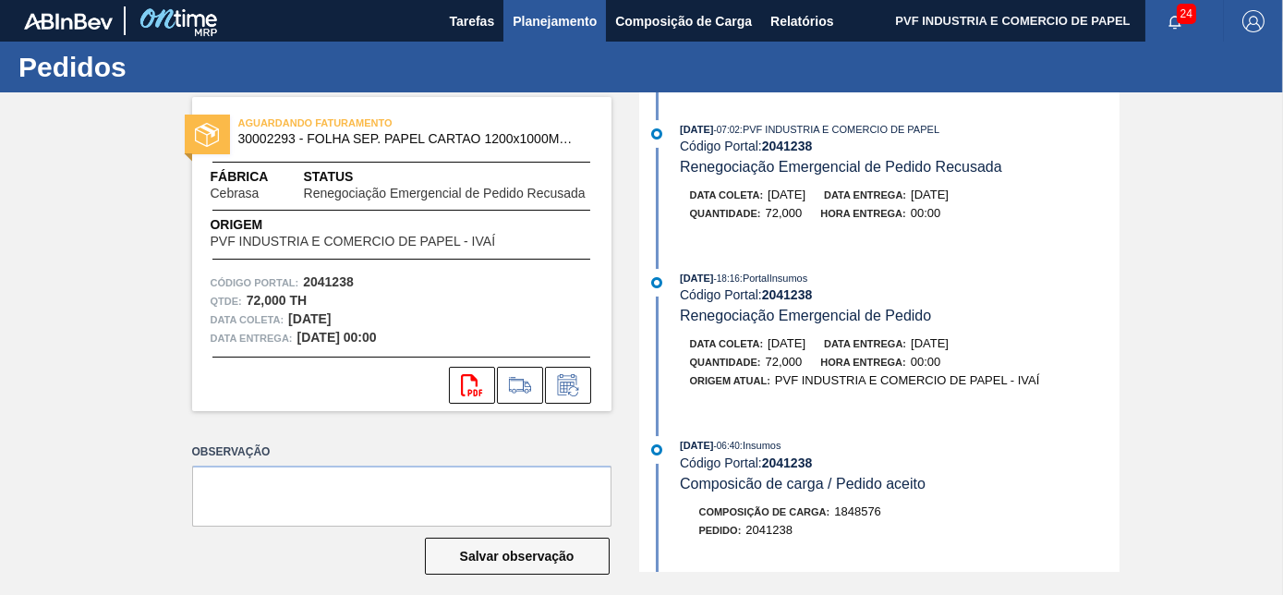
click at [558, 13] on span "Planejamento" at bounding box center [554, 21] width 84 height 22
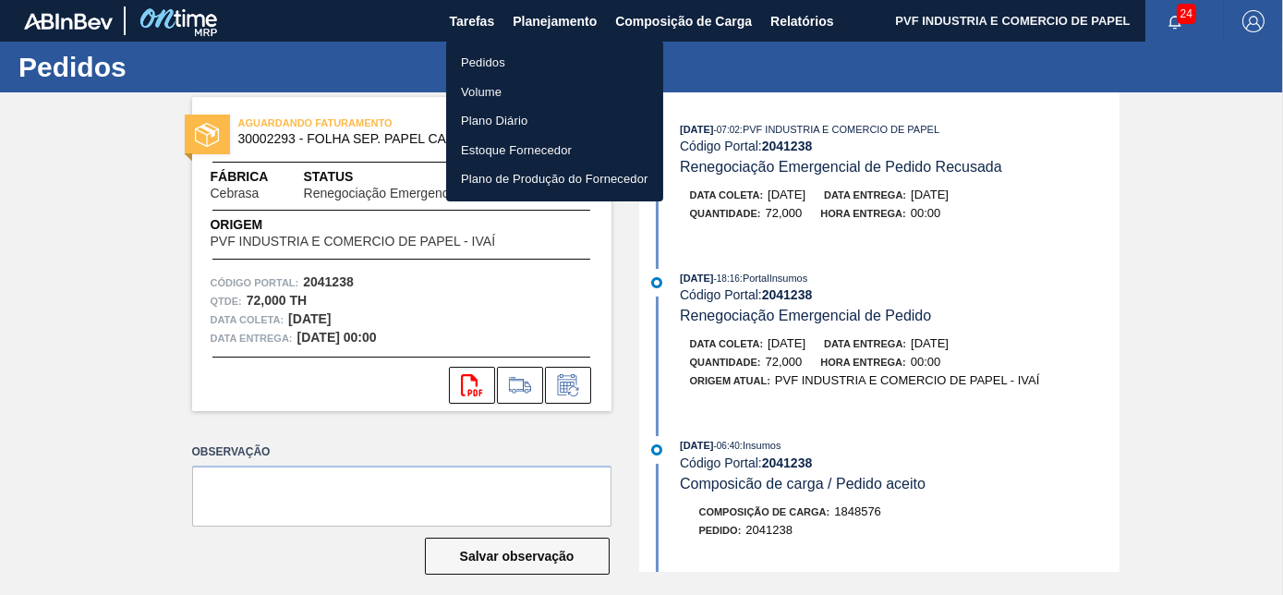
click at [488, 55] on li "Pedidos" at bounding box center [554, 63] width 217 height 30
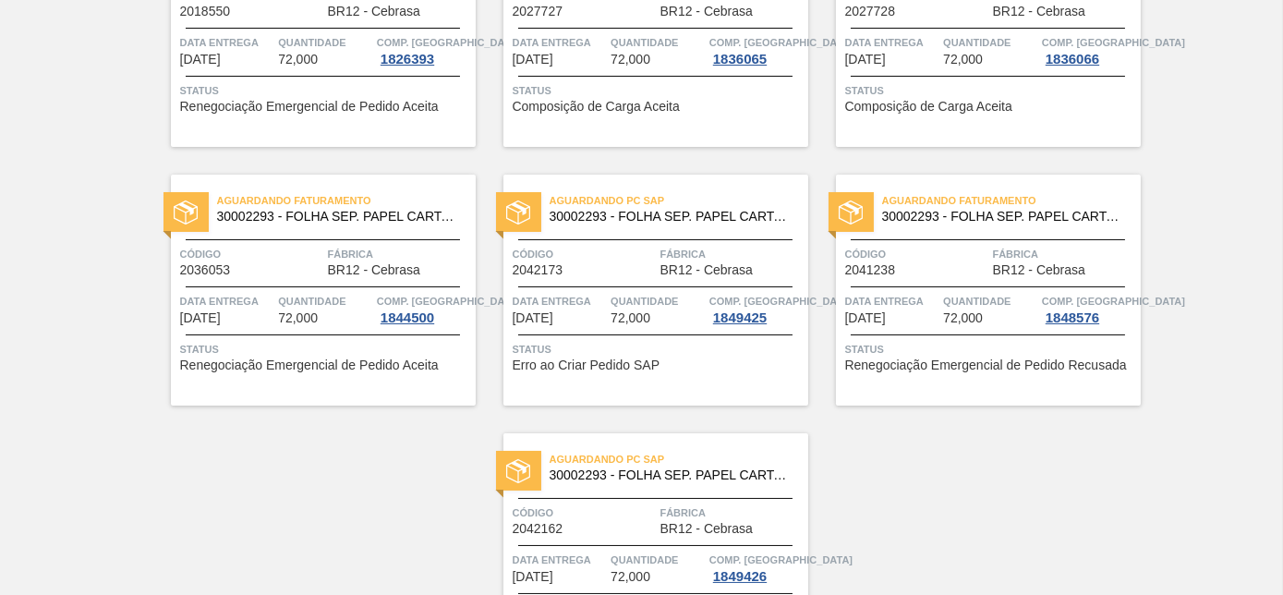
scroll to position [386, 0]
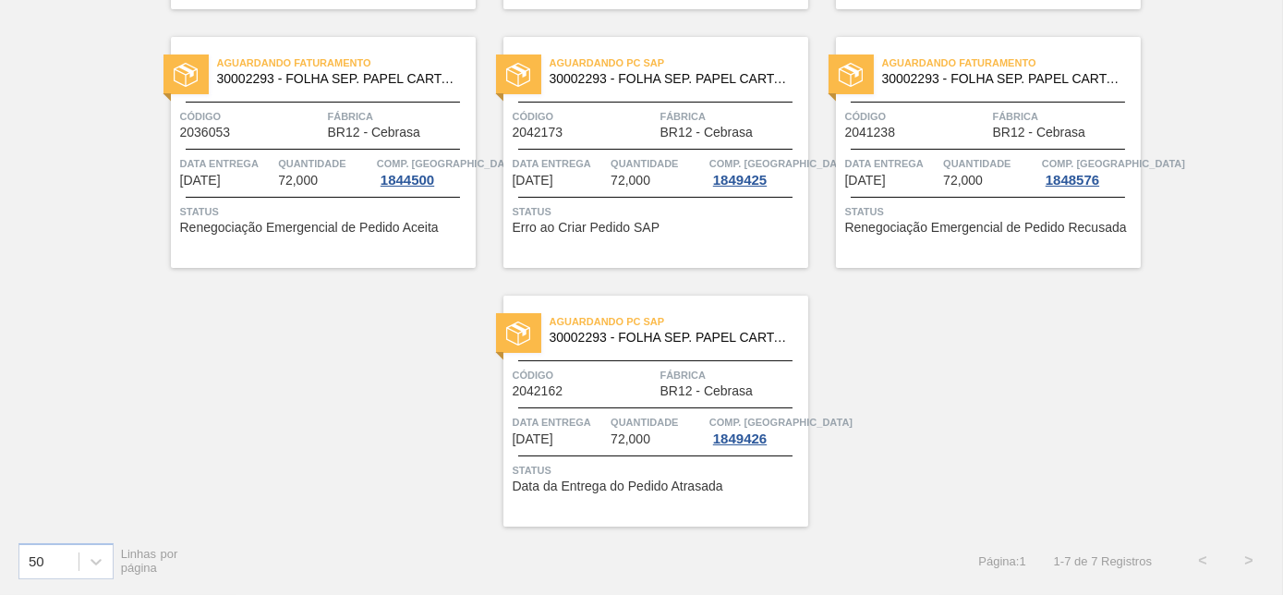
click at [626, 367] on span "Código" at bounding box center [583, 375] width 143 height 18
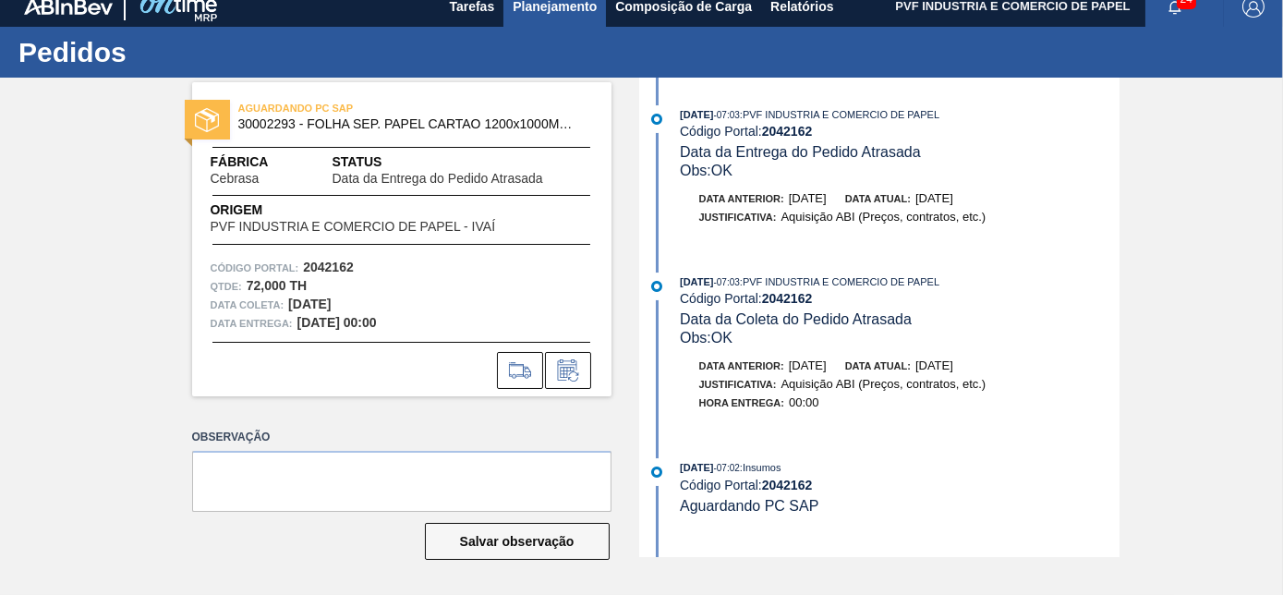
click at [572, 6] on span "Planejamento" at bounding box center [554, 6] width 84 height 22
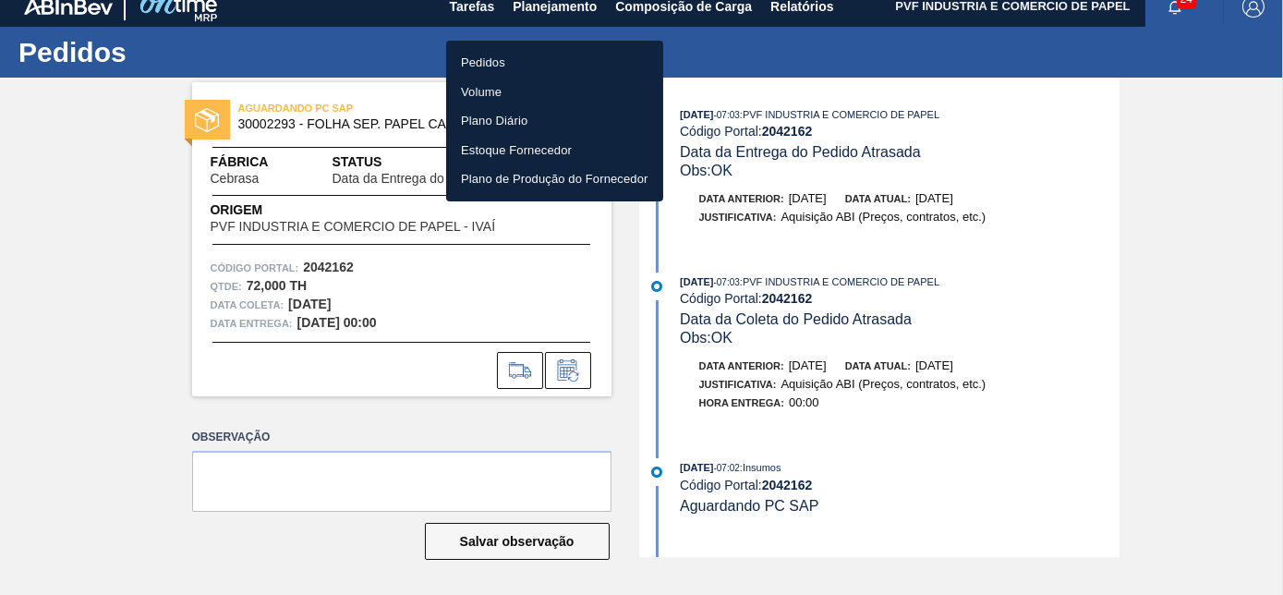
click at [790, 45] on div at bounding box center [641, 297] width 1283 height 595
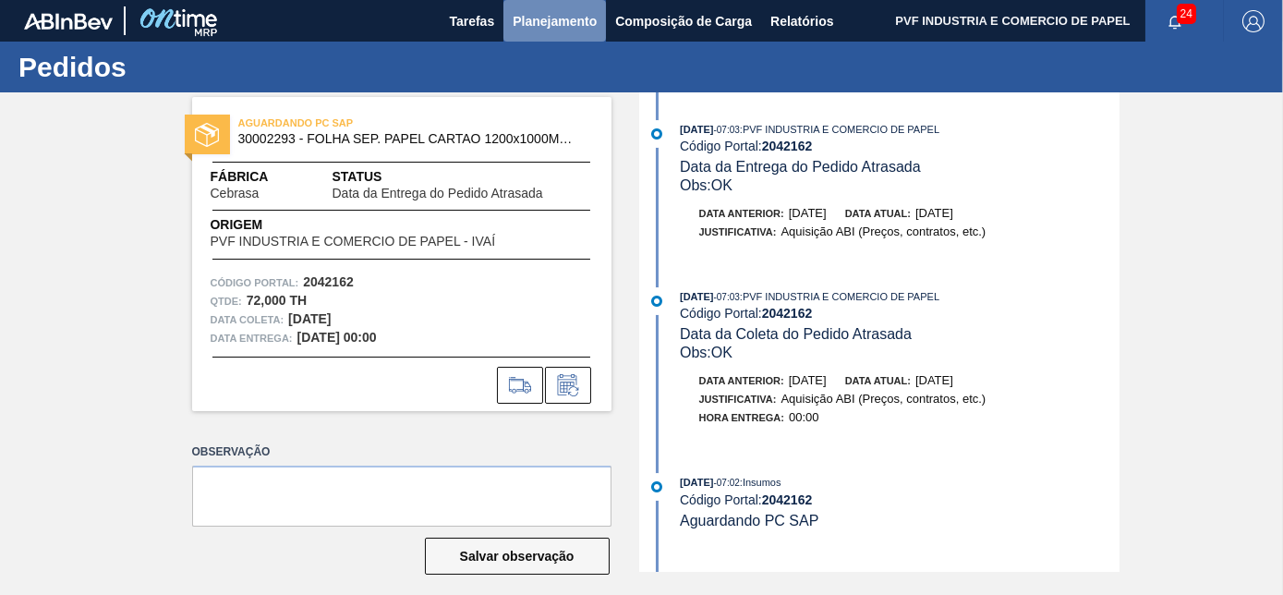
click at [556, 20] on span "Planejamento" at bounding box center [554, 21] width 84 height 22
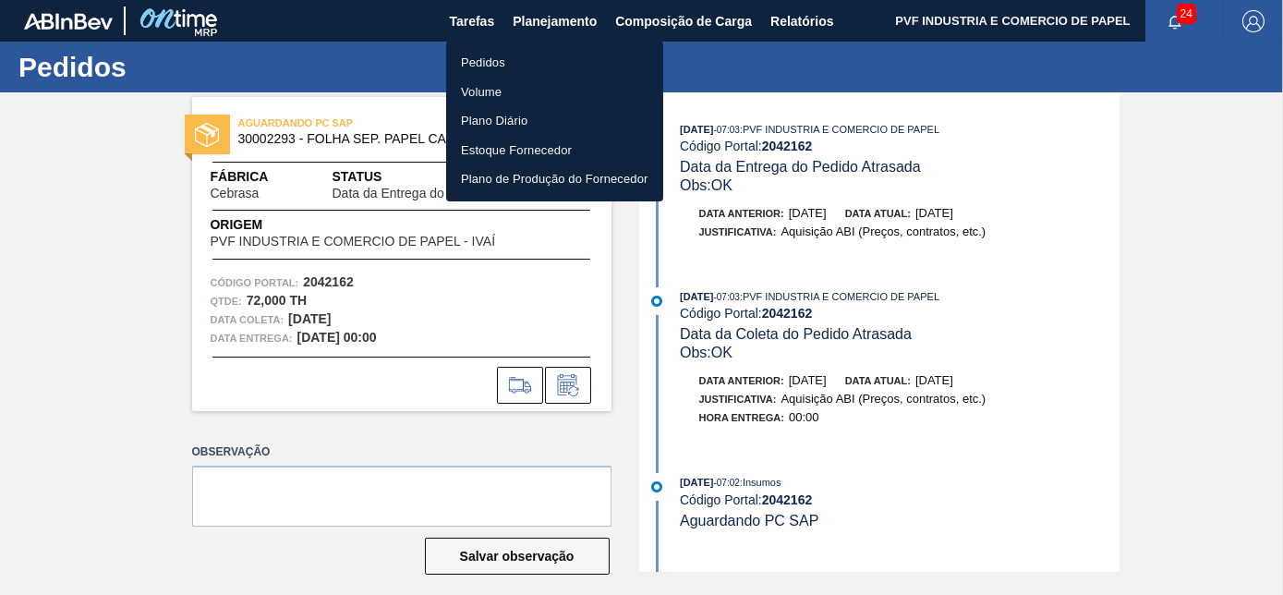
click at [462, 55] on li "Pedidos" at bounding box center [554, 63] width 217 height 30
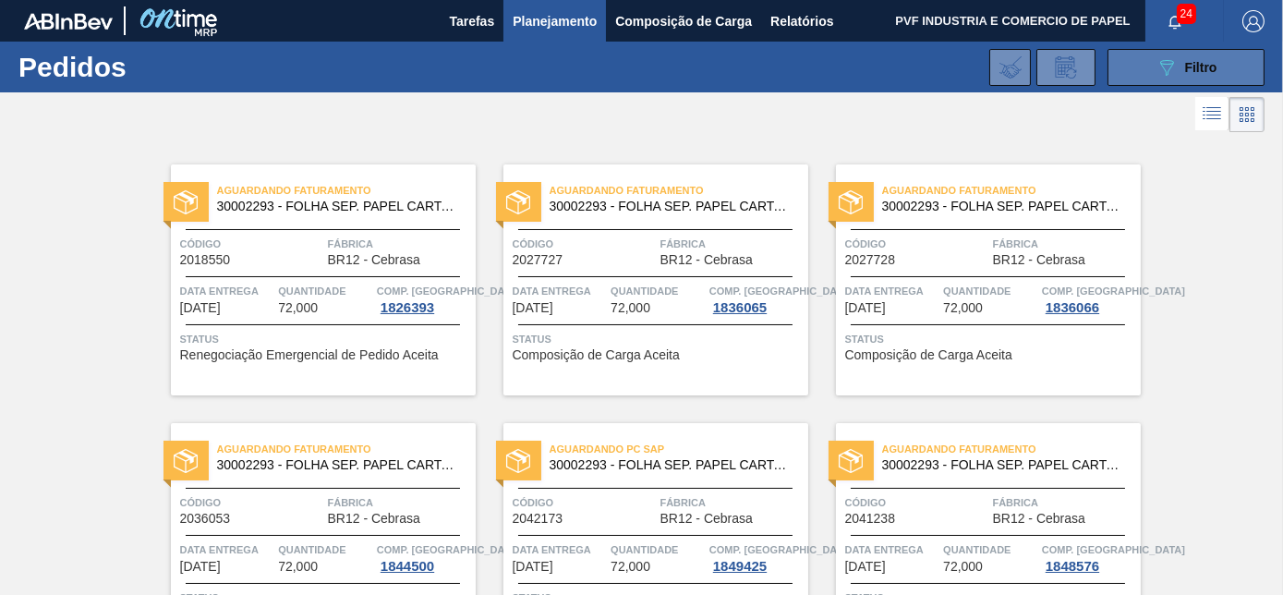
click at [1163, 61] on icon "089F7B8B-B2A5-4AFE-B5C0-19BA573D28AC" at bounding box center [1166, 67] width 22 height 22
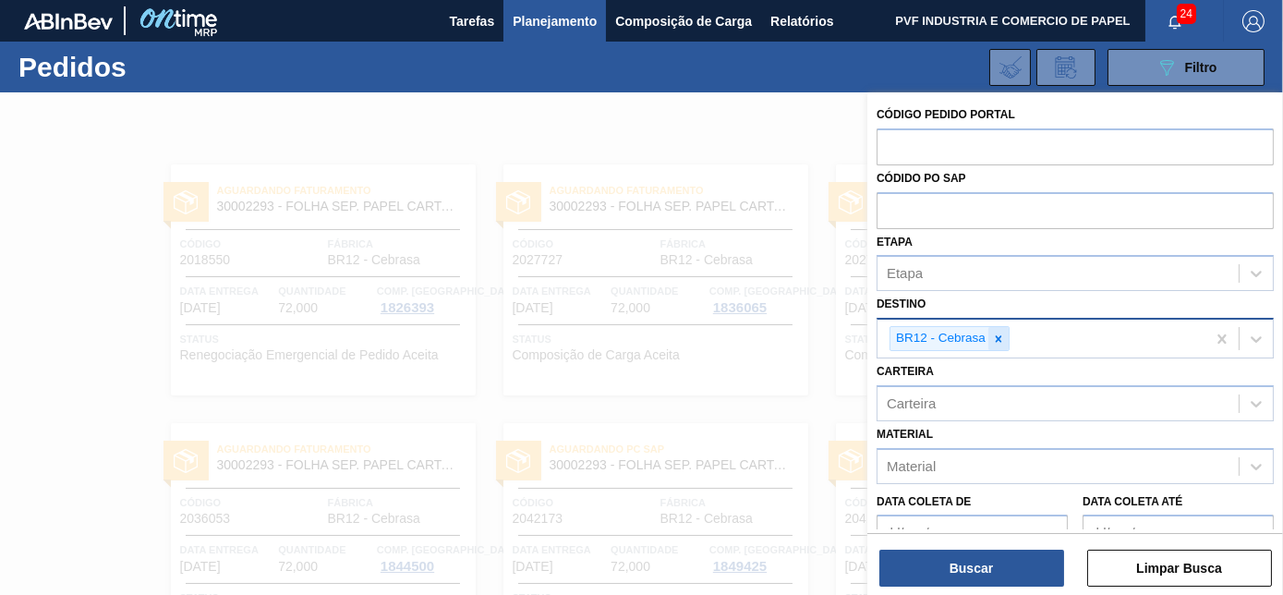
click at [1000, 340] on icon at bounding box center [998, 338] width 13 height 13
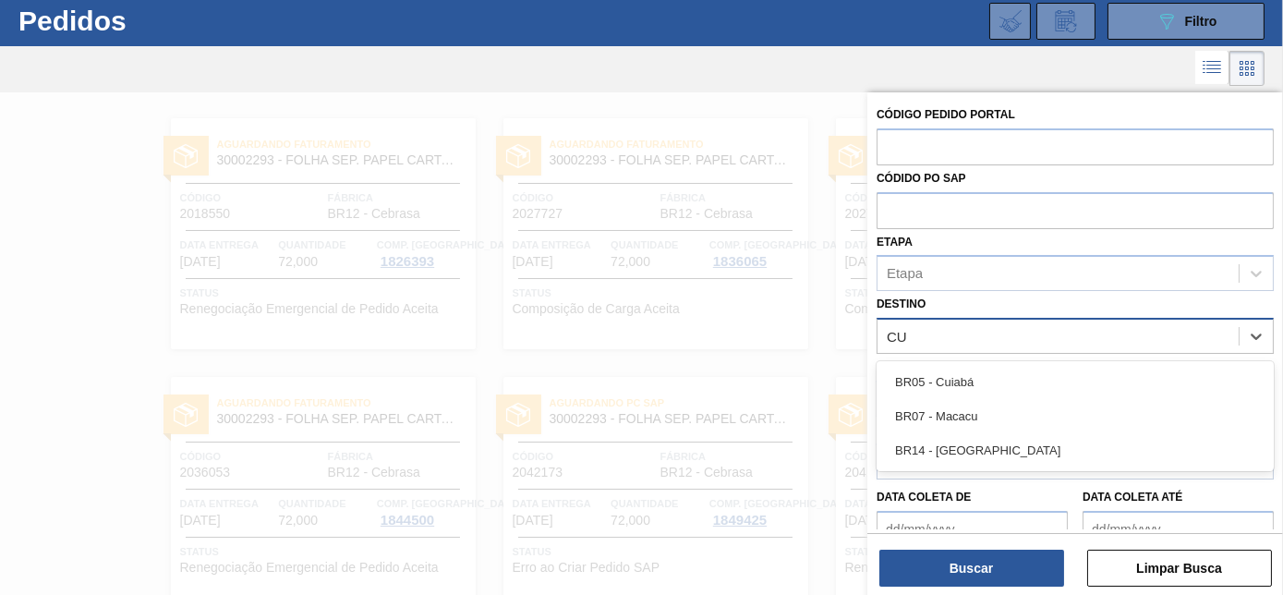
type input "CUI"
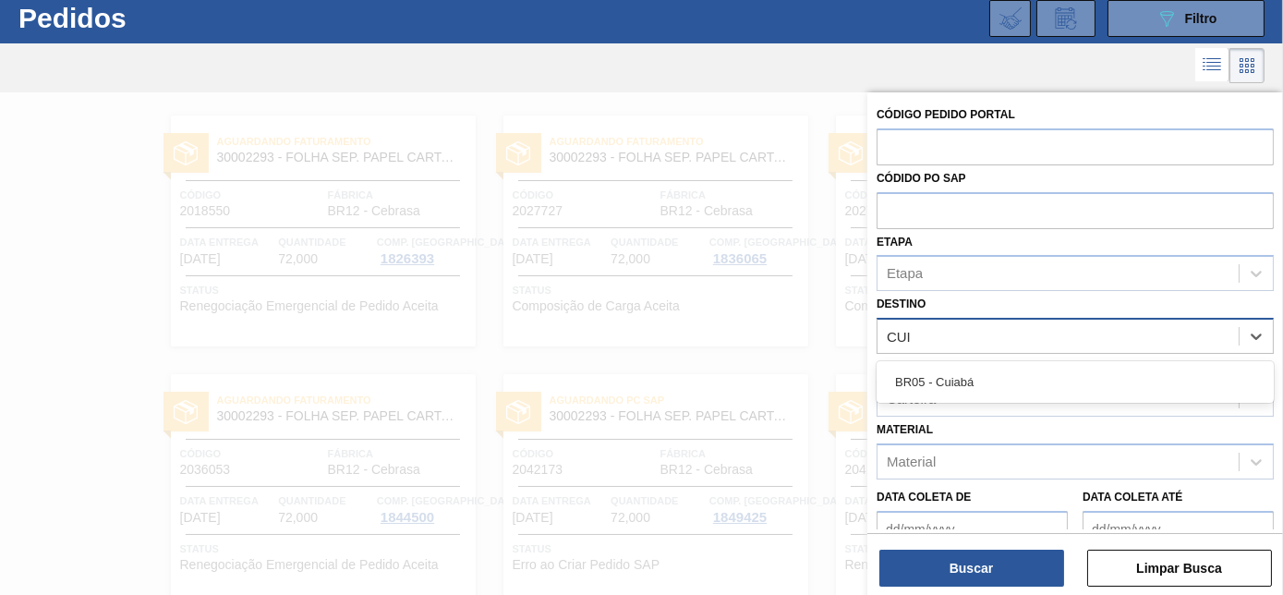
click at [967, 379] on div "BR05 - Cuiabá" at bounding box center [1074, 382] width 397 height 34
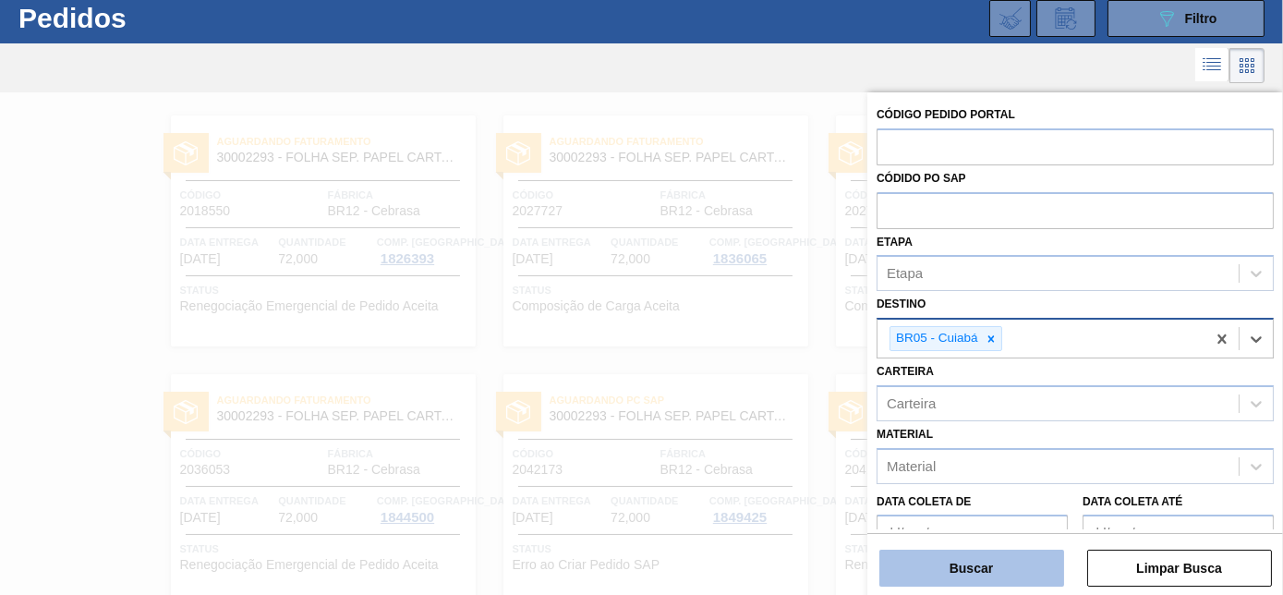
click at [960, 566] on button "Buscar" at bounding box center [971, 567] width 185 height 37
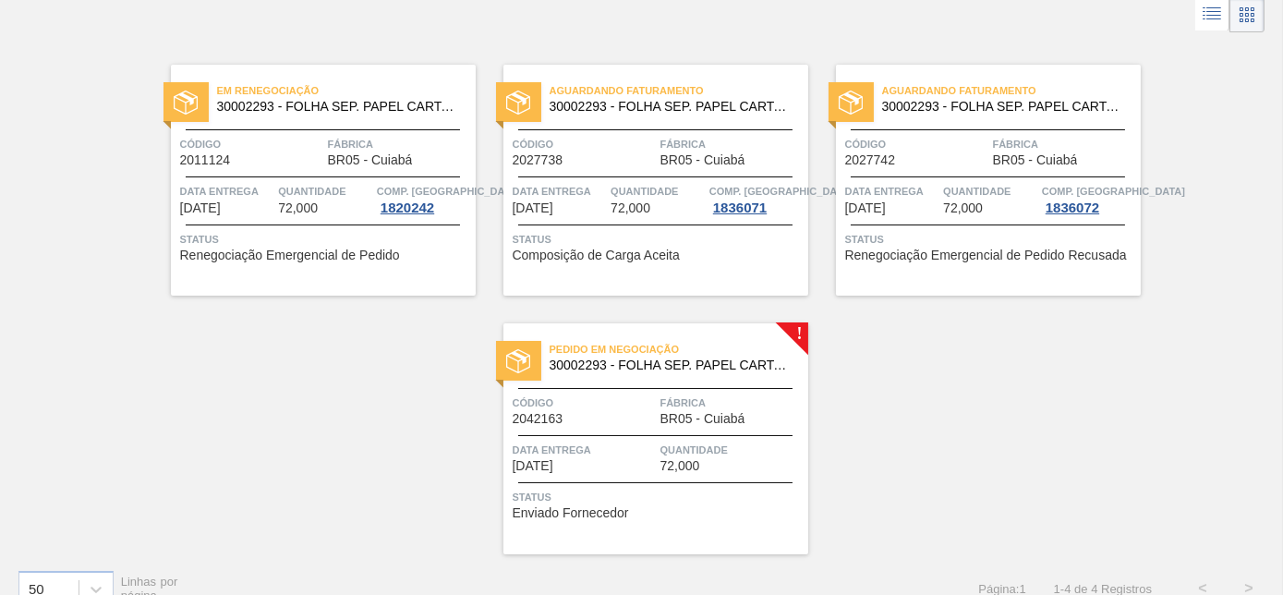
scroll to position [127, 0]
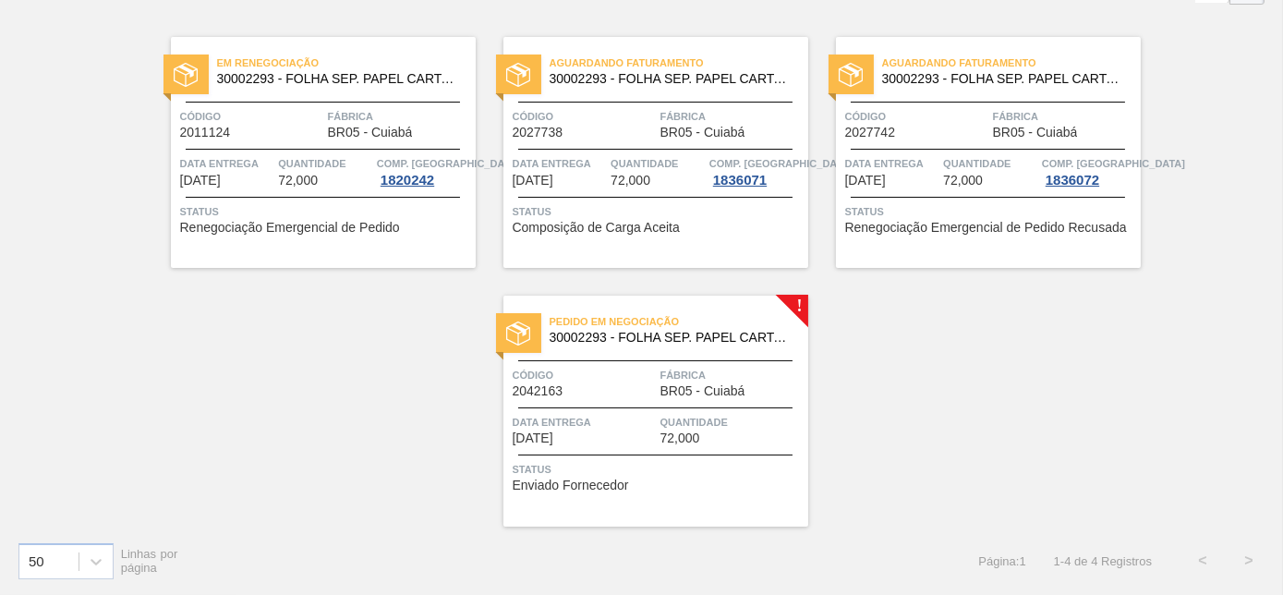
click at [668, 349] on div "Pedido em Negociação 30002293 - FOLHA SEP. PAPEL CARTAO 1200x1000M 350g" at bounding box center [655, 330] width 305 height 42
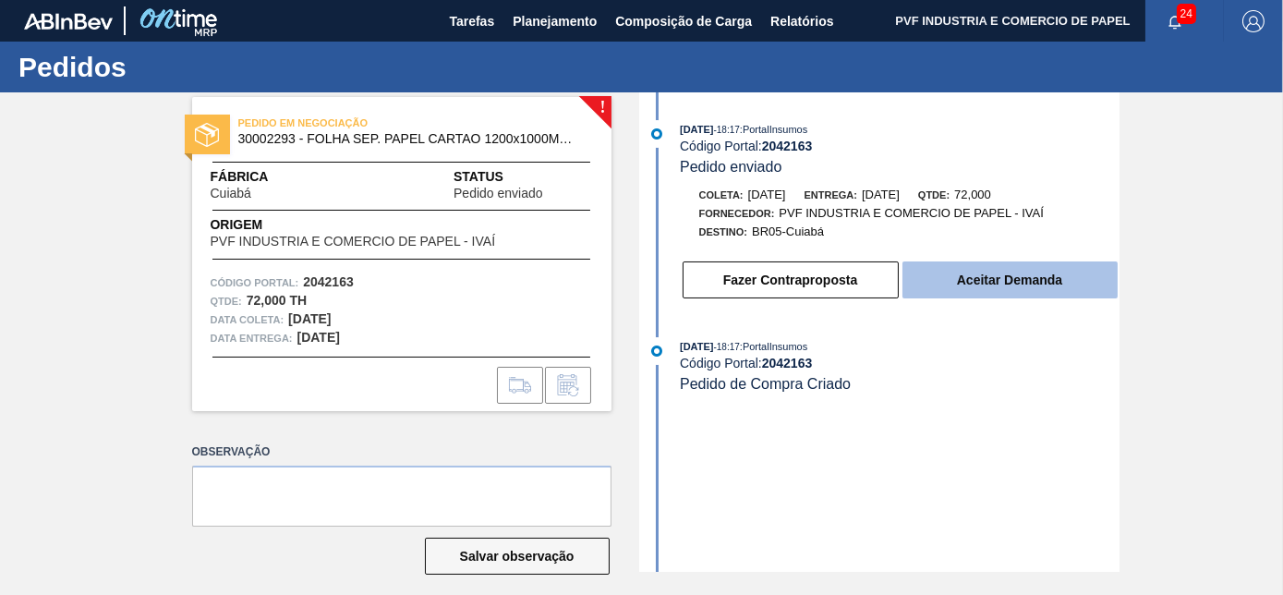
click at [1032, 285] on button "Aceitar Demanda" at bounding box center [1009, 279] width 215 height 37
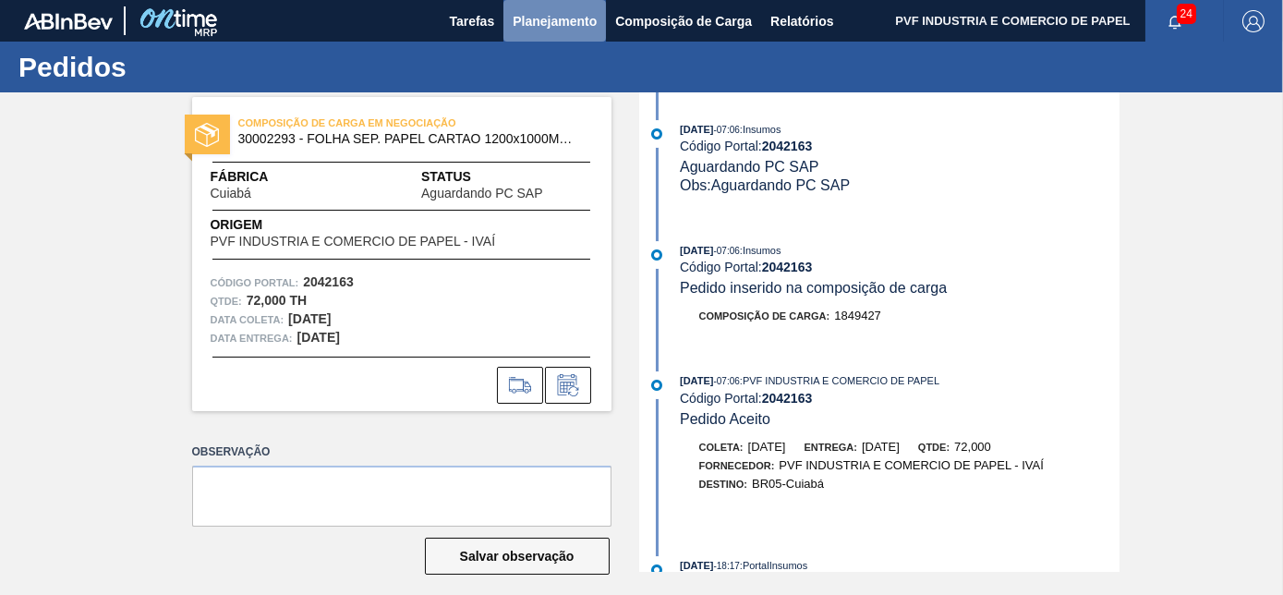
click at [539, 10] on span "Planejamento" at bounding box center [554, 21] width 84 height 22
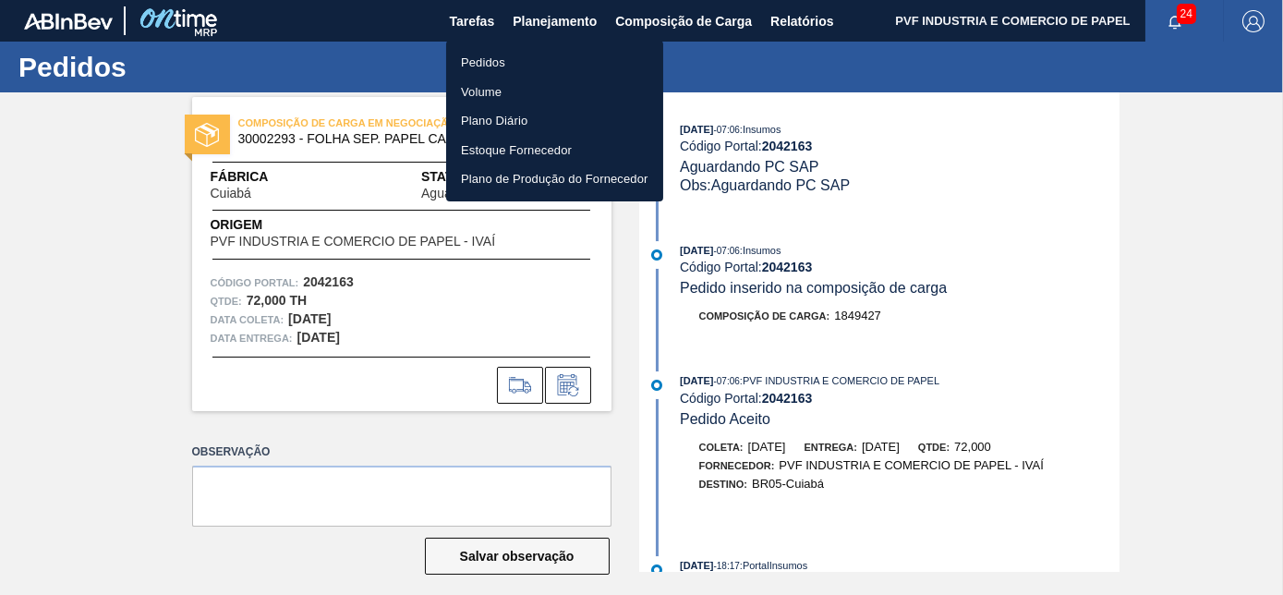
click at [487, 60] on li "Pedidos" at bounding box center [554, 63] width 217 height 30
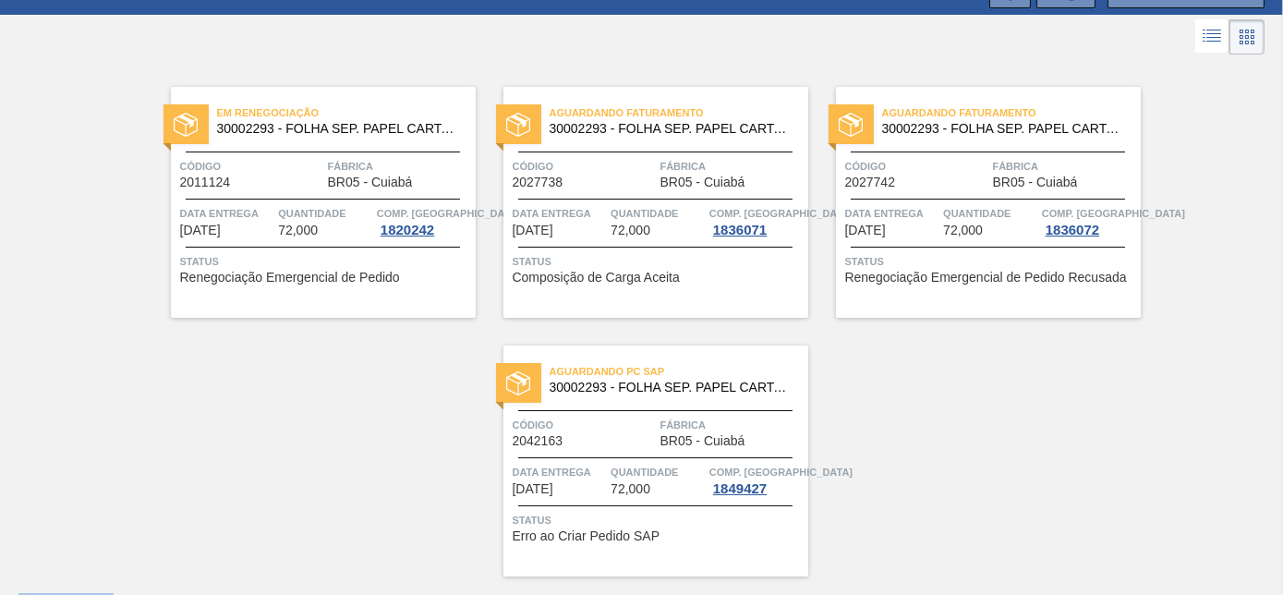
scroll to position [127, 0]
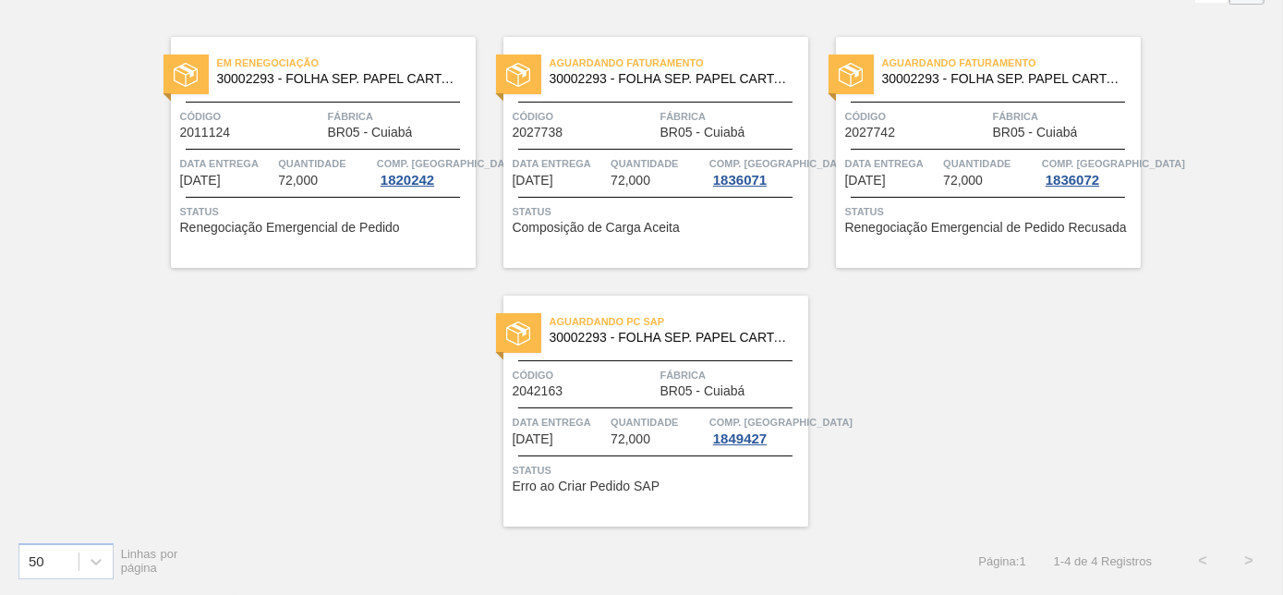
click at [683, 343] on div "Aguardando PC SAP 30002293 - FOLHA SEP. PAPEL CARTAO 1200x1000M 350g" at bounding box center [655, 330] width 305 height 42
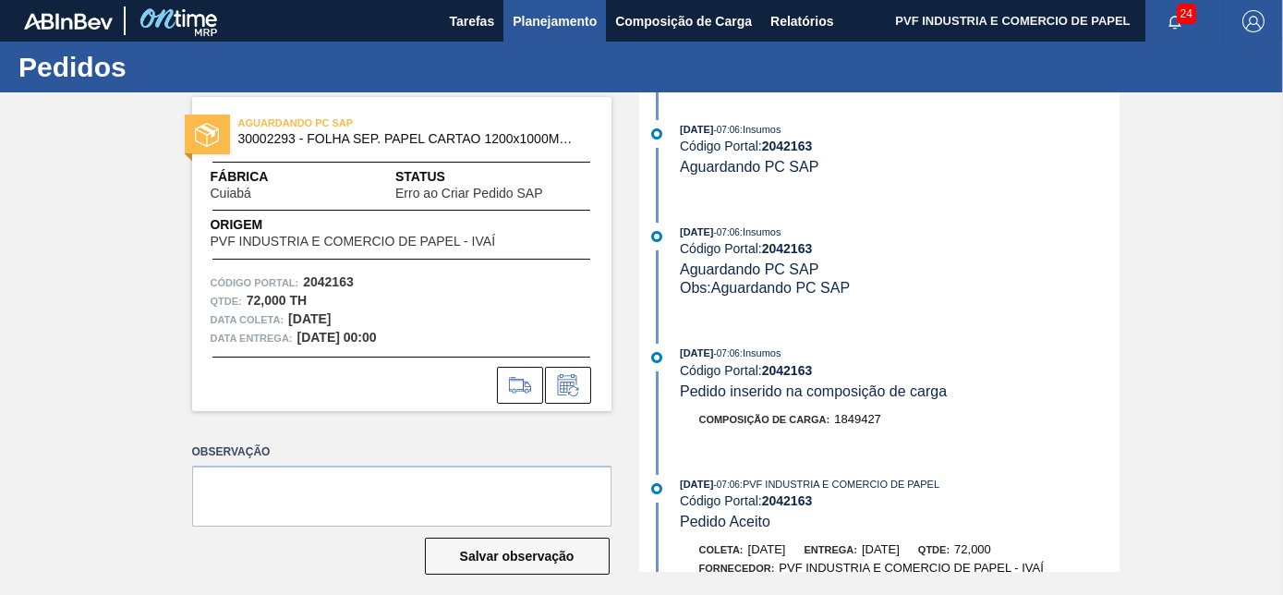
click at [548, 25] on span "Planejamento" at bounding box center [554, 21] width 84 height 22
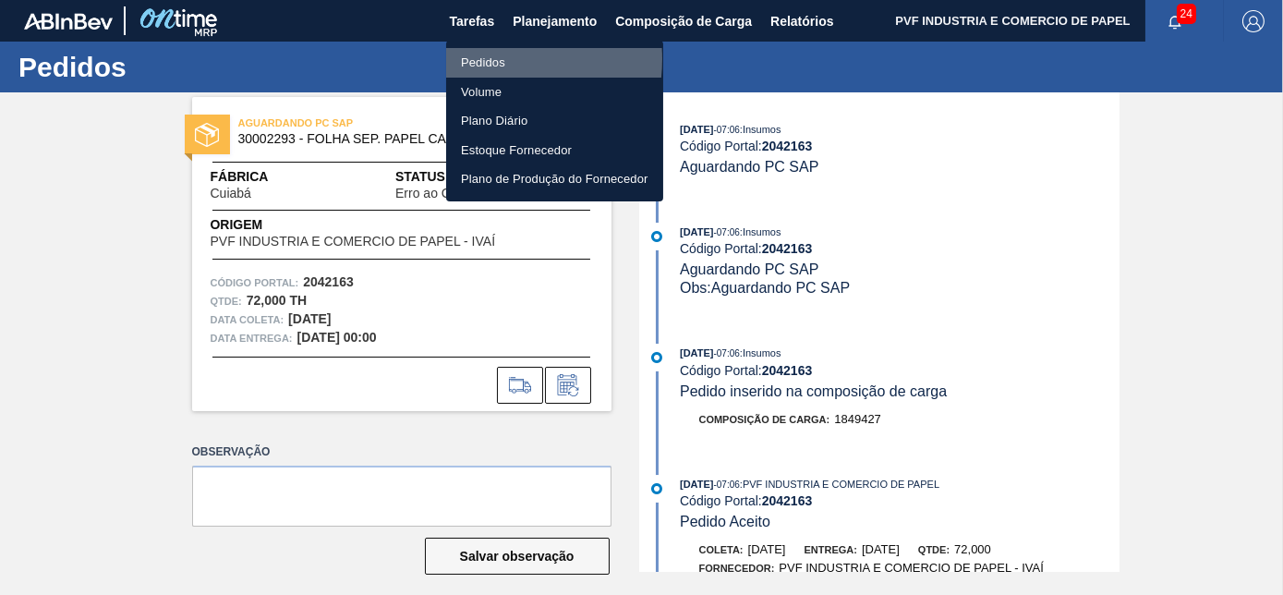
click at [487, 59] on li "Pedidos" at bounding box center [554, 63] width 217 height 30
